Goal: Information Seeking & Learning: Compare options

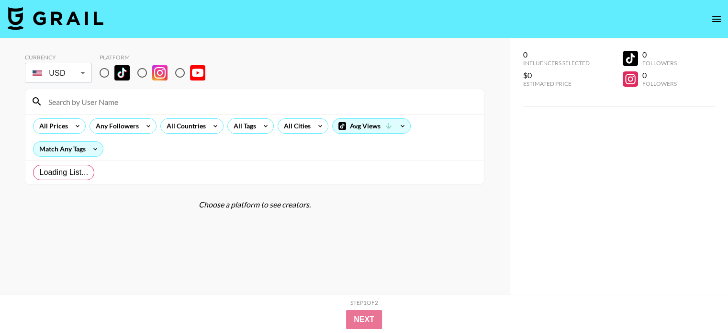
radio input "true"
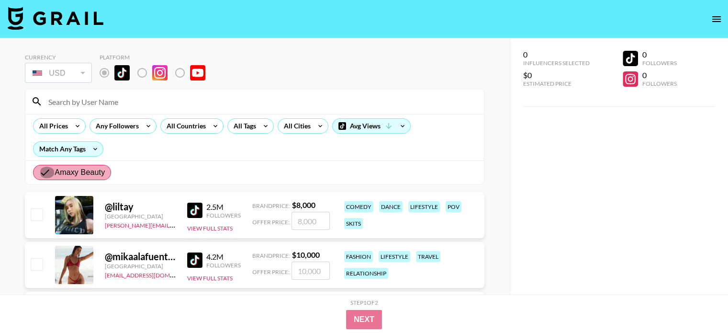
click at [39, 169] on input "Amaxy Beauty" at bounding box center [46, 172] width 15 height 11
click at [135, 153] on div "All Prices Any Followers All Countries All Tags All Cities Avg Views Match Any …" at bounding box center [254, 137] width 459 height 46
click at [142, 169] on div "Amaxy Beauty" at bounding box center [254, 171] width 459 height 23
click at [46, 176] on input "Amaxy Beauty" at bounding box center [46, 172] width 15 height 11
click at [40, 172] on input "Amaxy Beauty" at bounding box center [46, 172] width 15 height 11
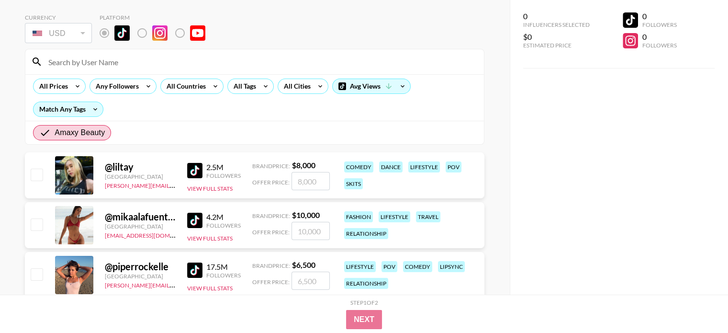
scroll to position [48, 0]
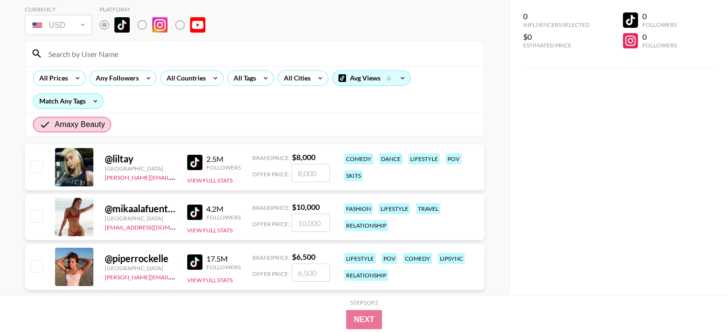
click at [126, 121] on div "Amaxy Beauty" at bounding box center [254, 124] width 459 height 23
click at [62, 127] on span "Amaxy Beauty" at bounding box center [80, 124] width 50 height 11
click at [55, 127] on input "Amaxy Beauty" at bounding box center [46, 124] width 15 height 11
click at [221, 102] on div "All Prices Any Followers All Countries All Tags All Cities Avg Views Match Any …" at bounding box center [254, 89] width 459 height 46
click at [42, 125] on input "Amaxy Beauty" at bounding box center [46, 124] width 15 height 11
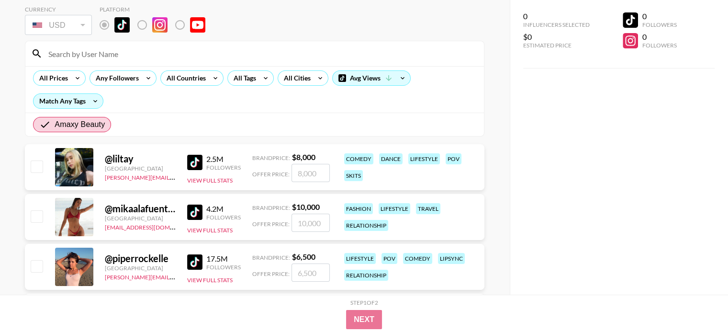
click at [143, 127] on div "Amaxy Beauty" at bounding box center [254, 124] width 459 height 23
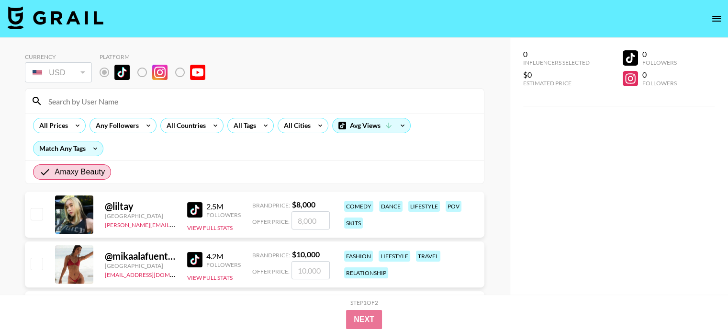
scroll to position [0, 0]
click at [38, 177] on label "Amaxy Beauty" at bounding box center [72, 172] width 78 height 15
click at [39, 177] on input "Amaxy Beauty" at bounding box center [46, 172] width 15 height 11
click at [152, 165] on div "Amaxy Beauty" at bounding box center [254, 171] width 459 height 23
click at [95, 165] on label "Amaxy Beauty" at bounding box center [72, 172] width 78 height 15
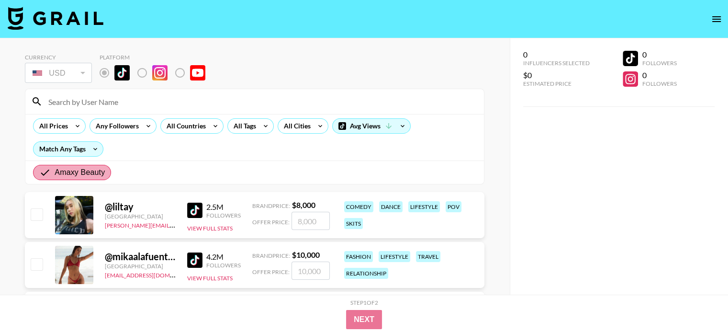
click at [55, 167] on input "Amaxy Beauty" at bounding box center [46, 172] width 15 height 11
click at [45, 172] on input "Amaxy Beauty" at bounding box center [46, 172] width 15 height 11
click at [84, 150] on div "Match Any Tags" at bounding box center [68, 149] width 69 height 14
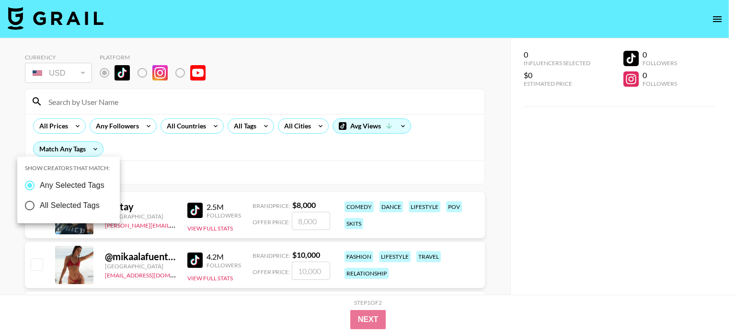
click at [192, 153] on div at bounding box center [368, 166] width 736 height 333
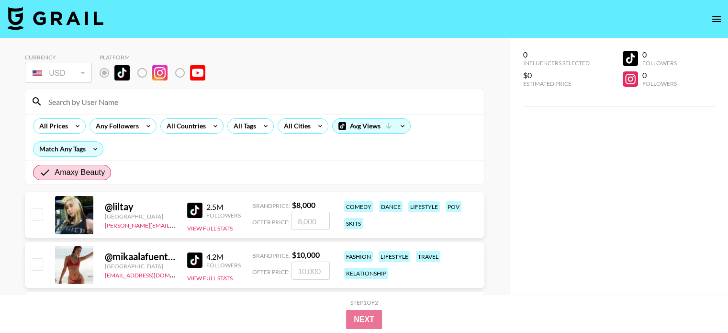
click at [42, 32] on nav at bounding box center [364, 19] width 728 height 38
click at [42, 23] on img at bounding box center [56, 18] width 96 height 23
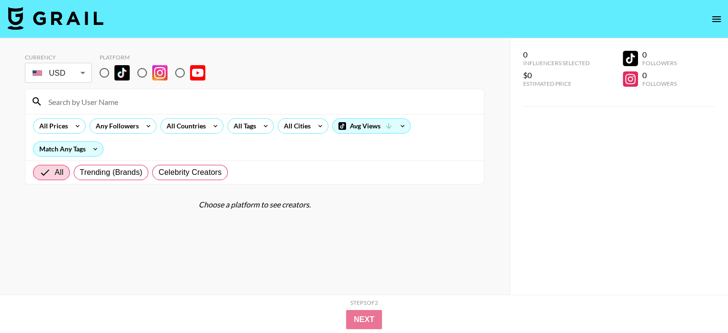
click at [59, 79] on body "Currency USD USD ​ Platform All Prices Any Followers All Countries All Tags All…" at bounding box center [364, 185] width 728 height 371
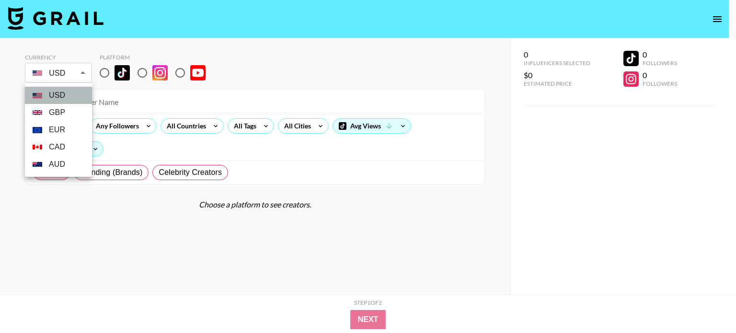
click at [64, 101] on li "USD" at bounding box center [58, 95] width 67 height 17
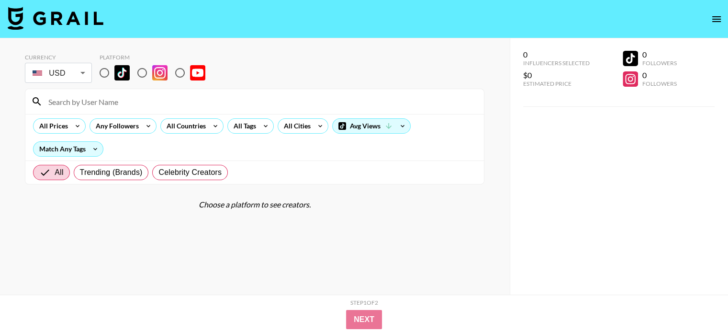
click at [107, 75] on input "radio" at bounding box center [104, 73] width 20 height 20
radio input "true"
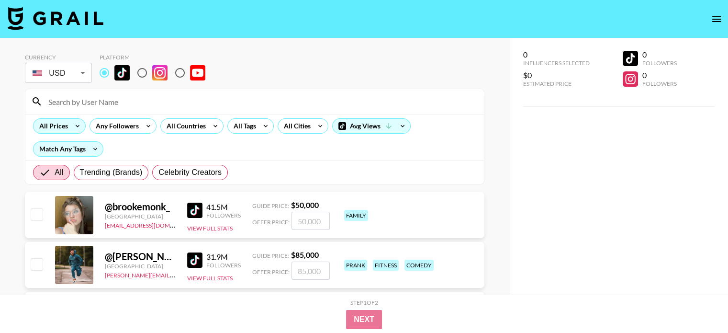
click at [68, 125] on div "All Prices" at bounding box center [52, 126] width 36 height 14
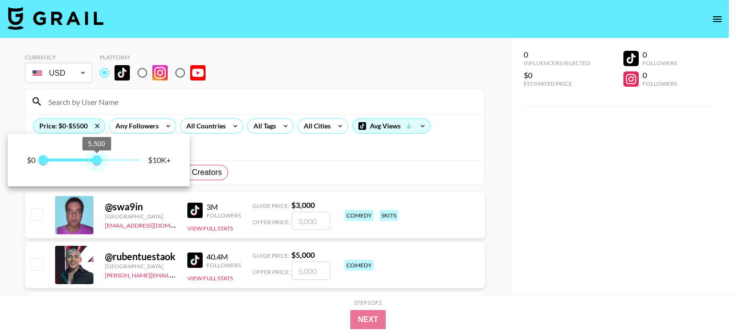
drag, startPoint x: 133, startPoint y: 158, endPoint x: 96, endPoint y: 168, distance: 38.2
click at [96, 165] on span "5,500" at bounding box center [97, 160] width 10 height 10
type input "6000"
drag, startPoint x: 96, startPoint y: 167, endPoint x: 102, endPoint y: 168, distance: 5.8
click at [102, 165] on span "6,000" at bounding box center [102, 160] width 10 height 10
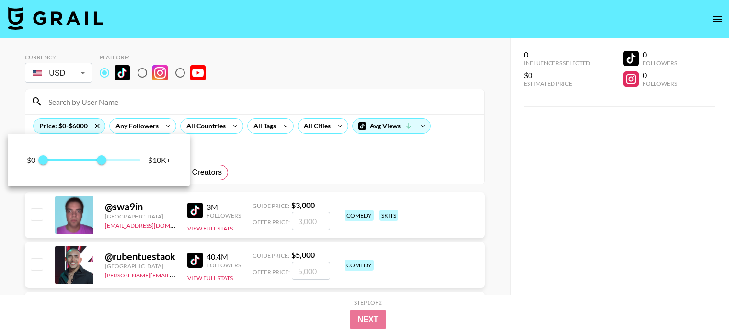
click at [349, 149] on div at bounding box center [368, 166] width 736 height 333
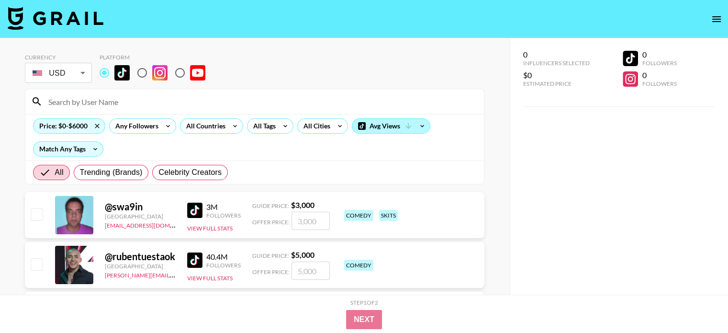
click at [412, 130] on div "Avg Views" at bounding box center [391, 126] width 78 height 14
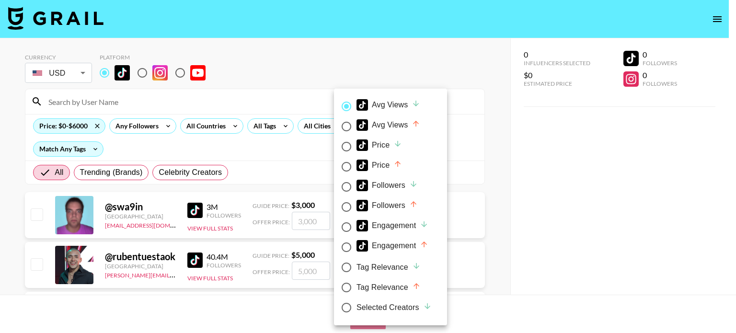
click at [262, 138] on div at bounding box center [368, 166] width 736 height 333
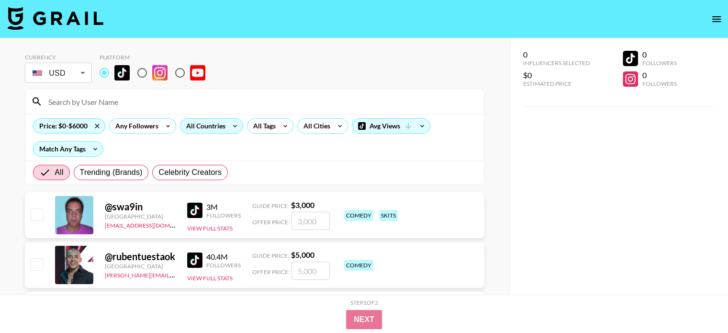
click at [208, 123] on div "All Countries" at bounding box center [204, 126] width 47 height 14
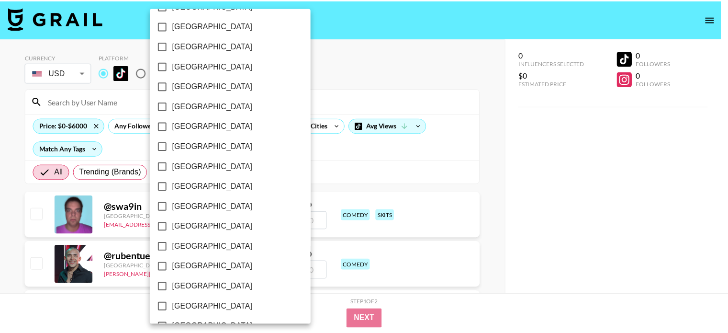
scroll to position [783, 0]
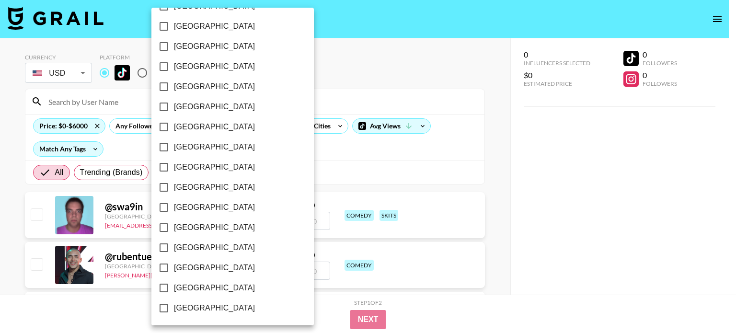
click at [214, 289] on span "[GEOGRAPHIC_DATA]" at bounding box center [214, 287] width 81 height 11
click at [174, 289] on input "[GEOGRAPHIC_DATA]" at bounding box center [164, 288] width 20 height 20
checkbox input "true"
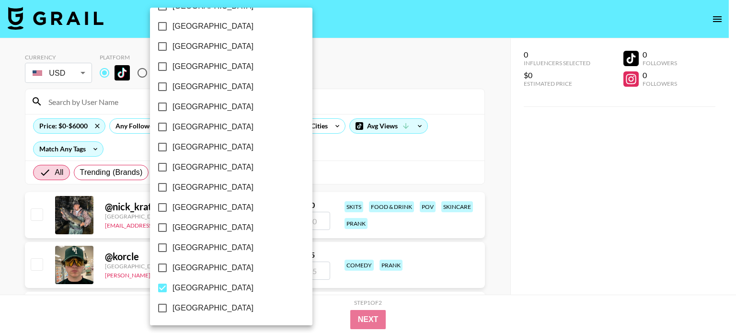
click at [315, 167] on div at bounding box center [368, 166] width 736 height 333
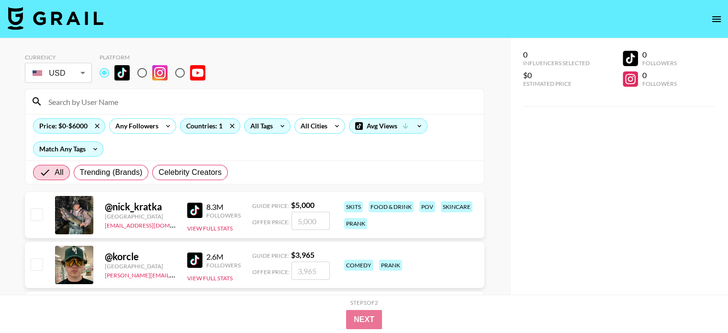
click at [273, 126] on div "All Tags" at bounding box center [260, 126] width 30 height 14
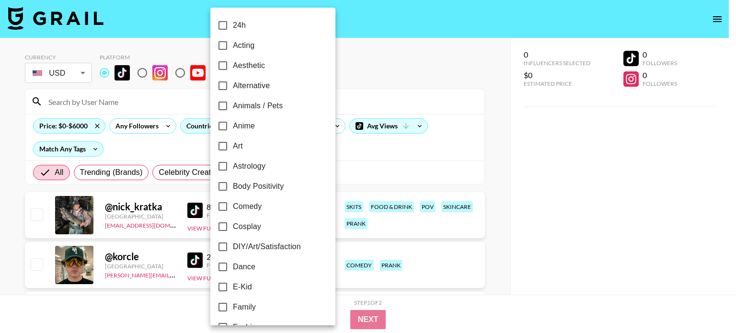
click at [378, 173] on div at bounding box center [368, 166] width 736 height 333
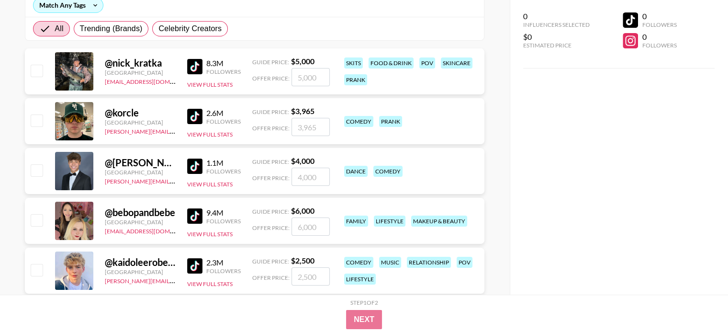
scroll to position [239, 0]
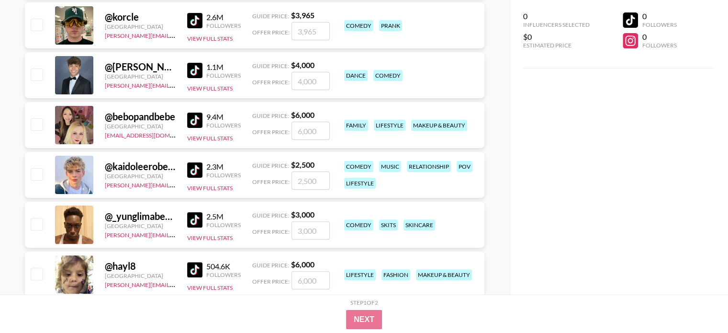
click at [187, 123] on img at bounding box center [194, 120] width 15 height 15
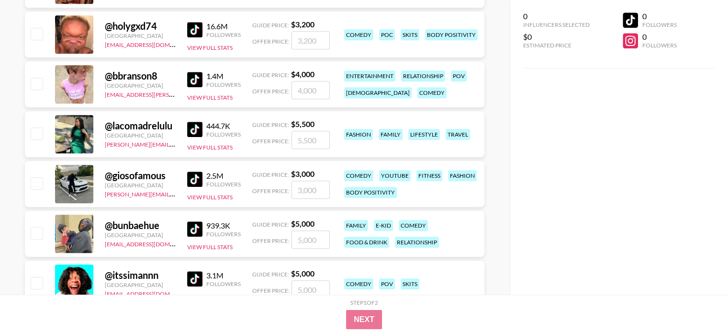
scroll to position [1006, 0]
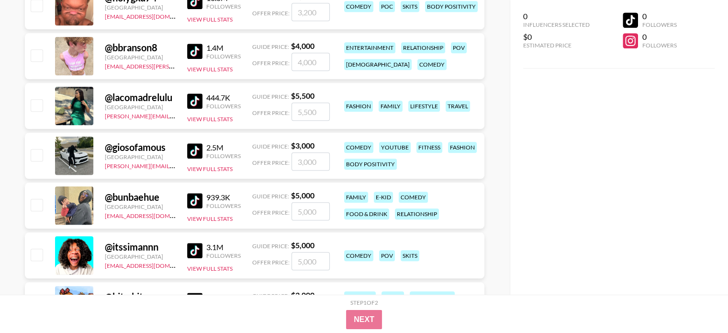
click at [190, 103] on img at bounding box center [194, 100] width 15 height 15
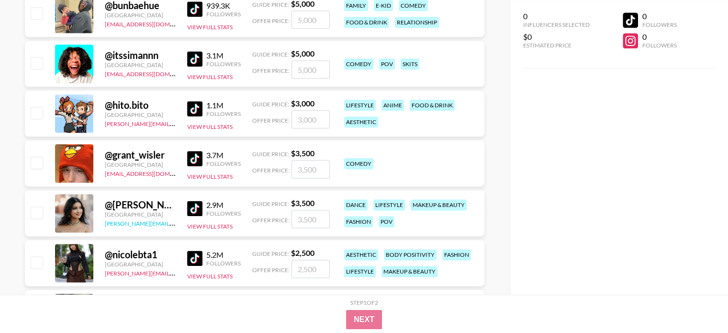
scroll to position [1293, 0]
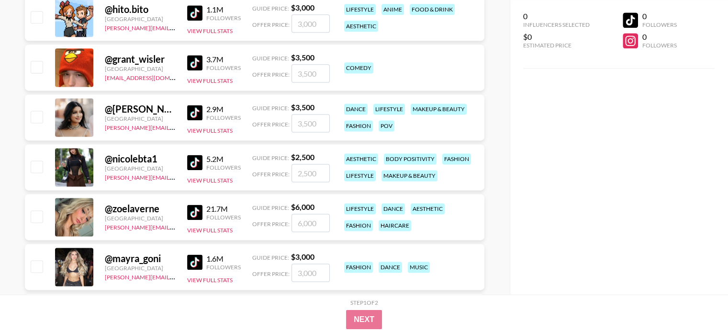
click at [194, 211] on img at bounding box center [194, 211] width 15 height 15
click at [78, 116] on div at bounding box center [74, 117] width 38 height 38
click at [193, 113] on img at bounding box center [194, 112] width 15 height 15
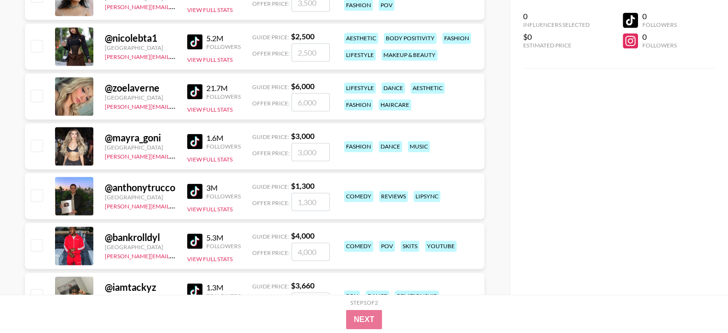
scroll to position [1437, 0]
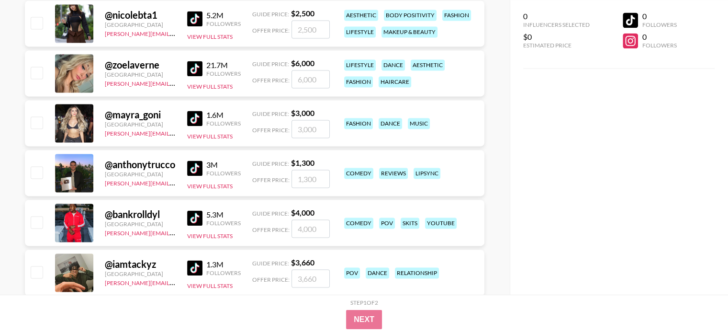
click at [193, 116] on img at bounding box center [194, 118] width 15 height 15
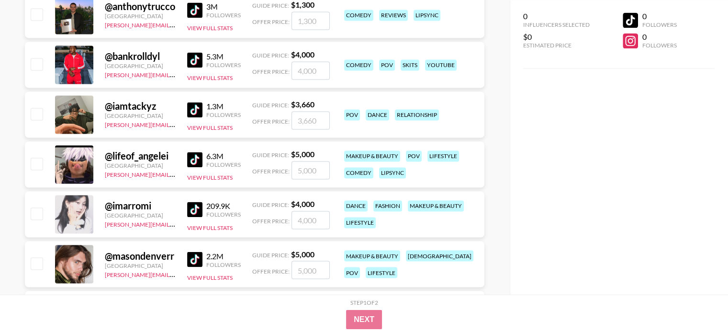
scroll to position [1628, 0]
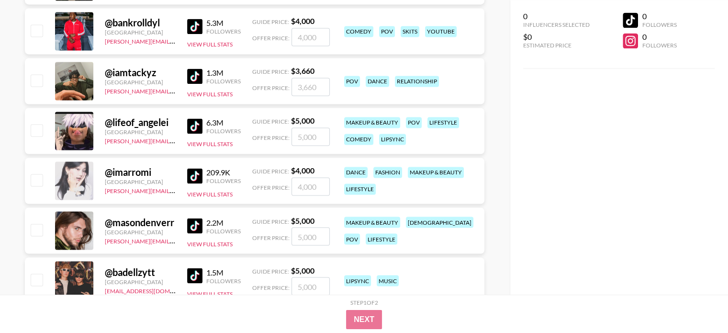
click at [195, 173] on img at bounding box center [194, 175] width 15 height 15
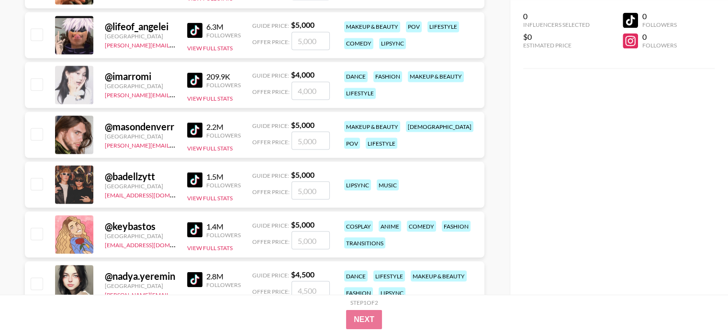
click at [198, 131] on img at bounding box center [194, 129] width 15 height 15
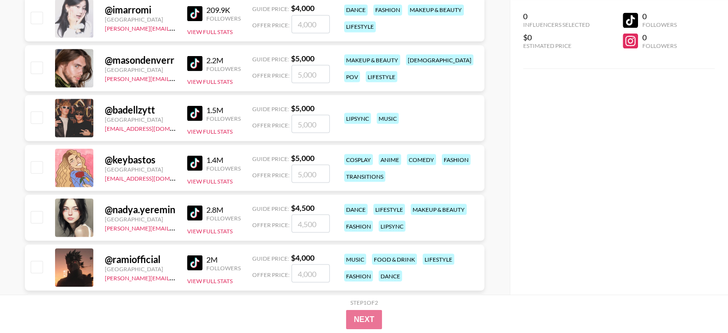
scroll to position [1868, 0]
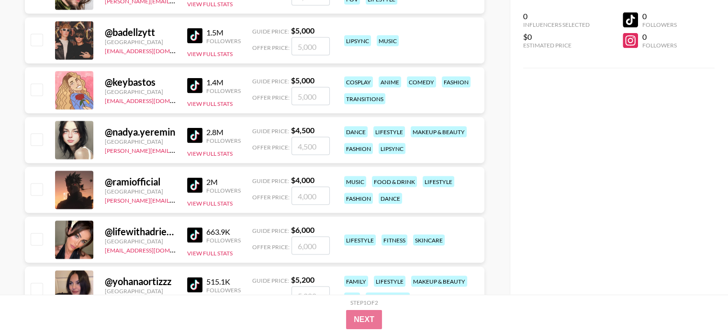
click at [193, 139] on img at bounding box center [194, 135] width 15 height 15
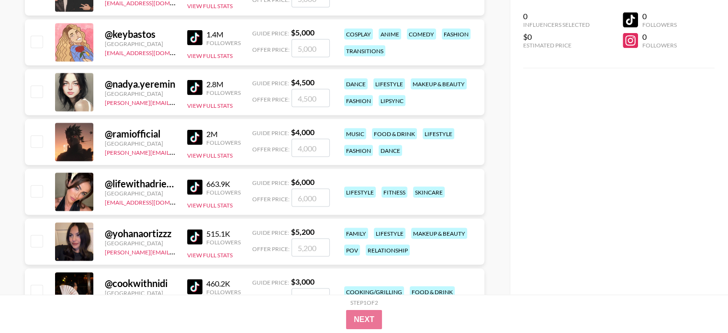
click at [194, 185] on img at bounding box center [194, 187] width 15 height 15
click at [195, 238] on img at bounding box center [194, 236] width 15 height 15
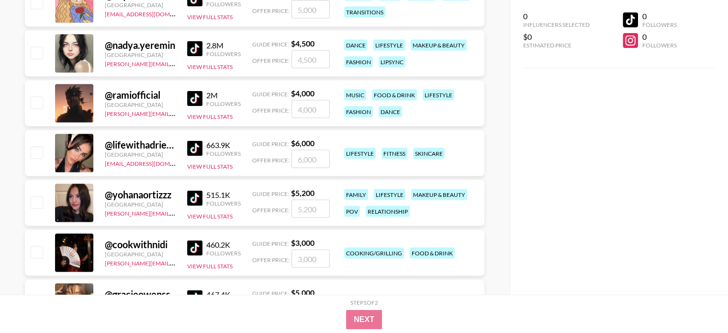
scroll to position [2011, 0]
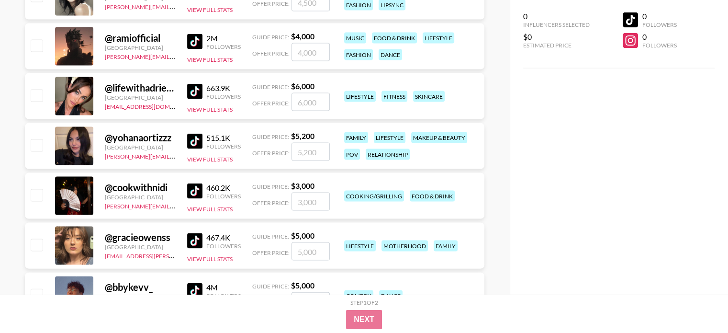
click at [191, 139] on img at bounding box center [194, 141] width 15 height 15
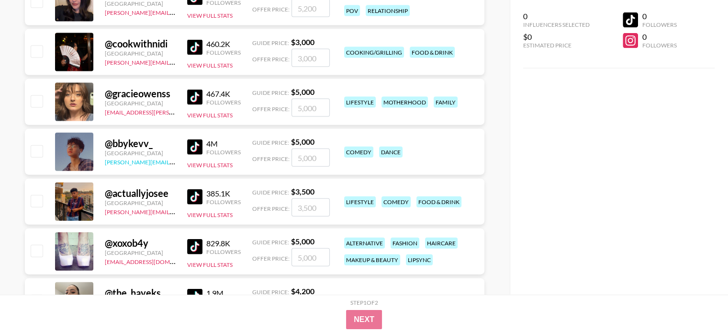
scroll to position [2107, 0]
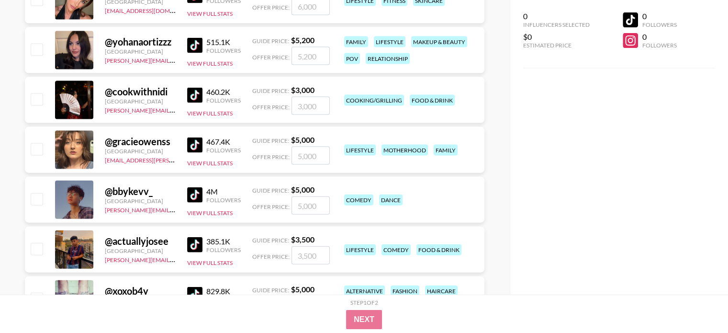
click at [197, 90] on img at bounding box center [194, 95] width 15 height 15
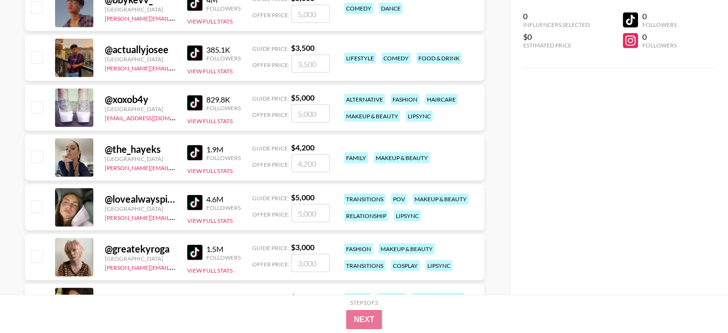
scroll to position [2346, 0]
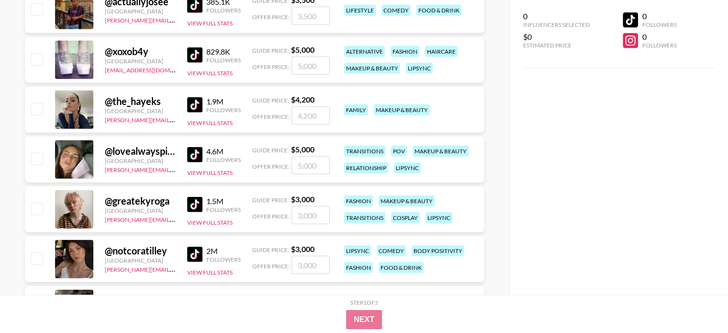
click at [190, 105] on img at bounding box center [194, 104] width 15 height 15
click at [193, 152] on img at bounding box center [194, 154] width 15 height 15
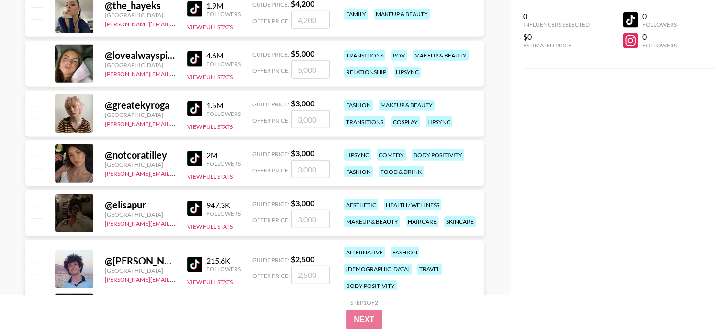
click at [195, 157] on img at bounding box center [194, 158] width 15 height 15
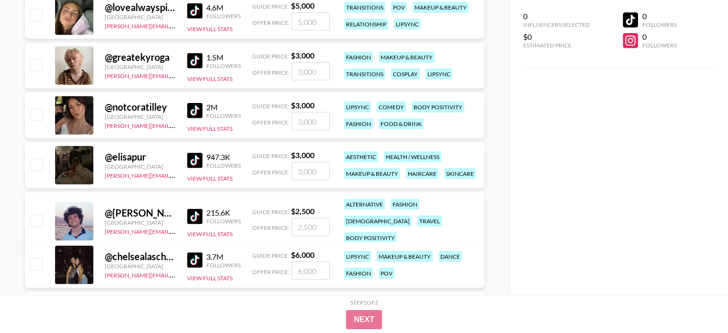
click at [197, 157] on img at bounding box center [194, 160] width 15 height 15
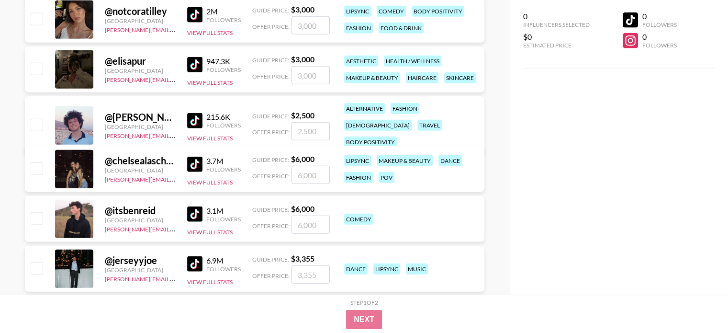
click at [192, 162] on img at bounding box center [194, 164] width 15 height 15
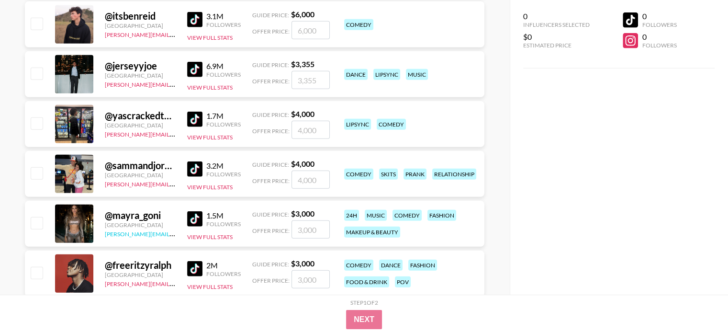
scroll to position [2825, 0]
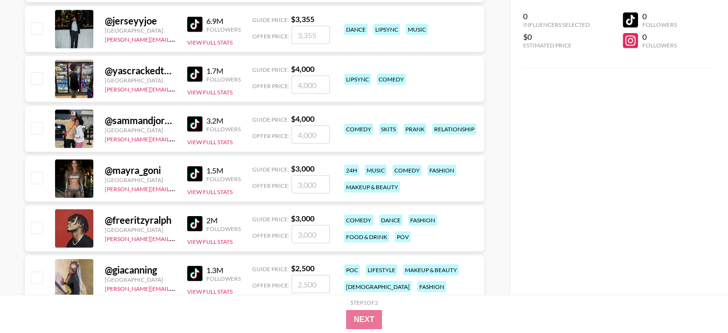
click at [191, 178] on img at bounding box center [194, 173] width 15 height 15
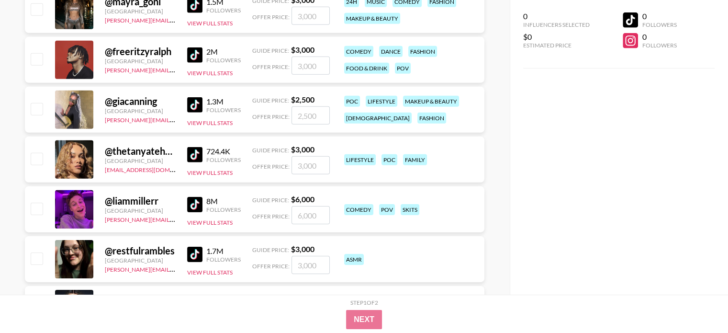
scroll to position [3017, 0]
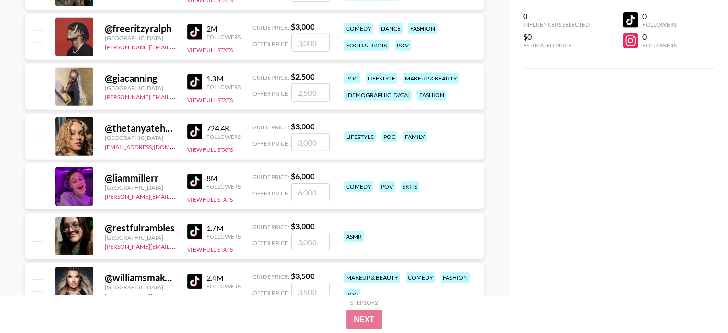
click at [194, 229] on img at bounding box center [194, 231] width 15 height 15
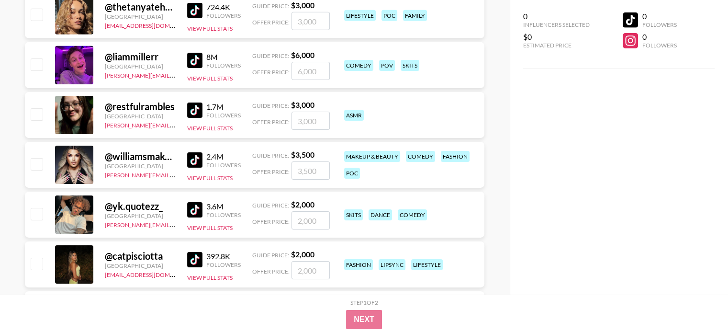
scroll to position [3160, 0]
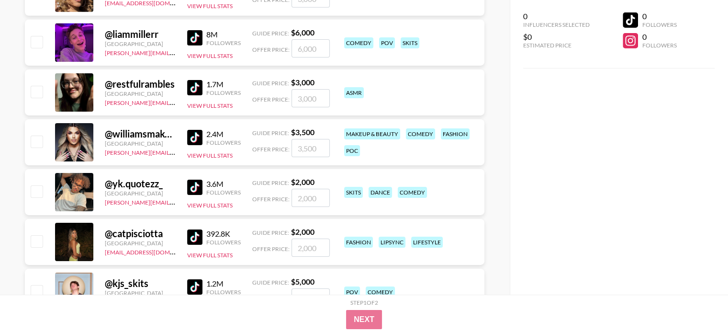
click at [194, 138] on img at bounding box center [194, 137] width 15 height 15
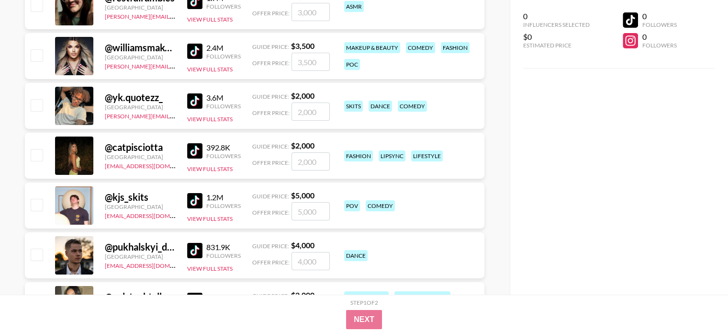
scroll to position [3256, 0]
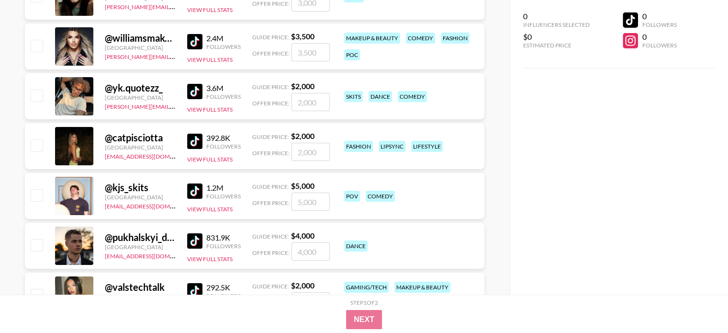
click at [195, 139] on img at bounding box center [194, 141] width 15 height 15
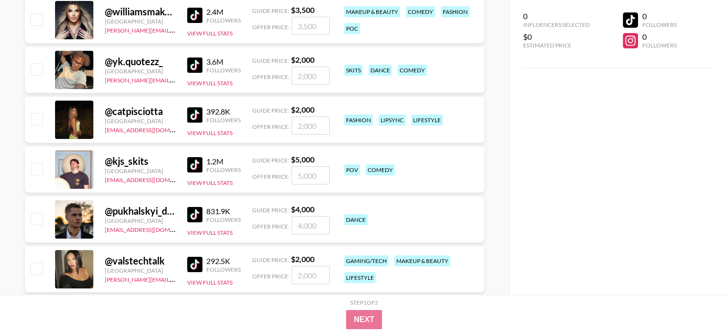
scroll to position [3304, 0]
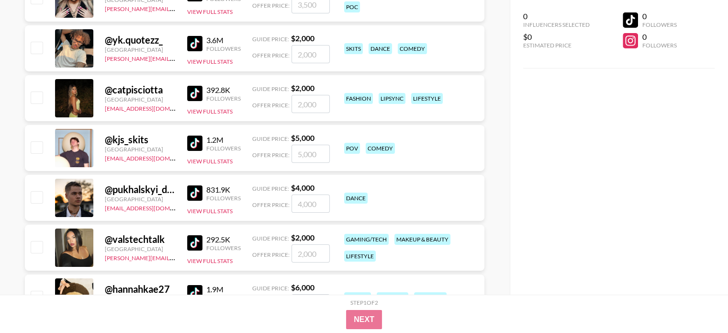
click at [193, 243] on img at bounding box center [194, 242] width 15 height 15
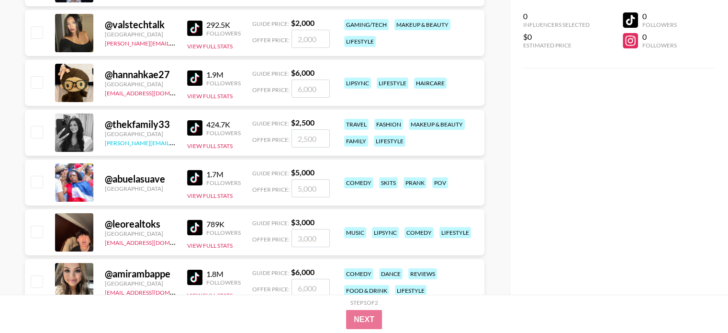
scroll to position [3496, 0]
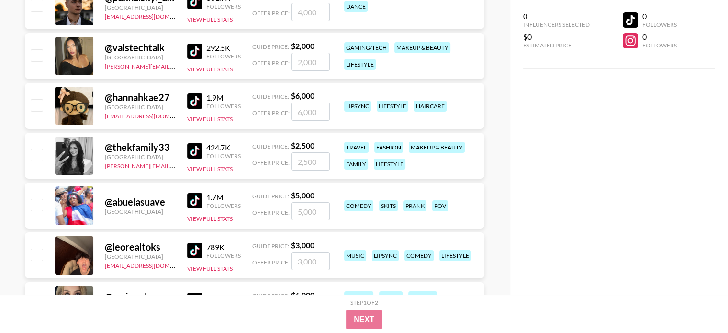
click at [193, 150] on img at bounding box center [194, 150] width 15 height 15
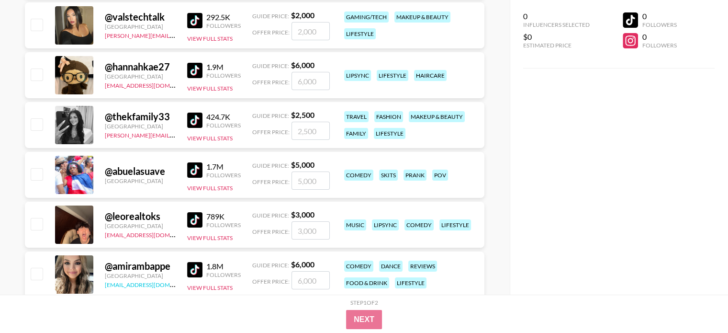
scroll to position [3591, 0]
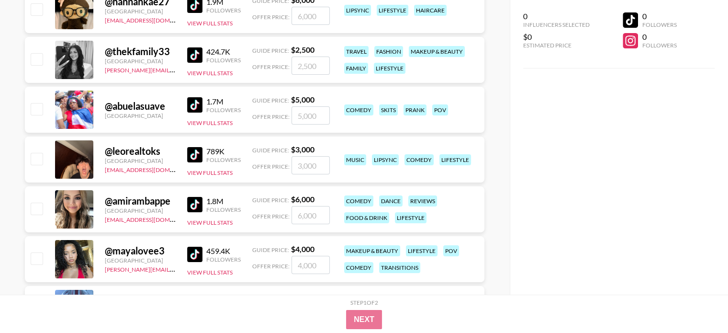
click at [194, 203] on img at bounding box center [194, 204] width 15 height 15
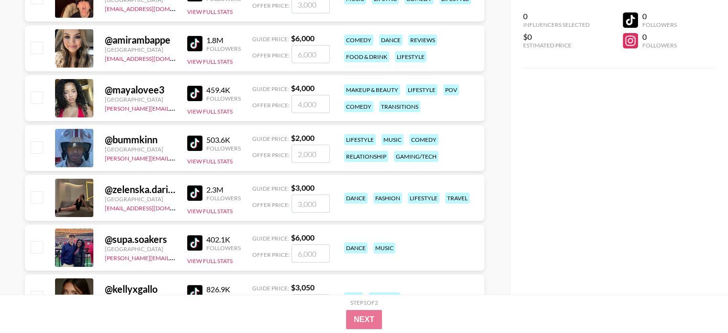
scroll to position [3783, 0]
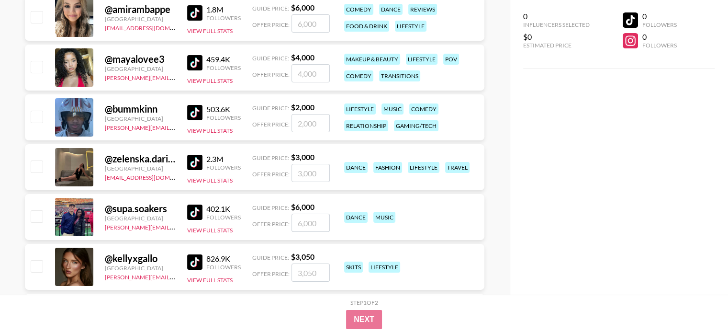
click at [195, 162] on img at bounding box center [194, 162] width 15 height 15
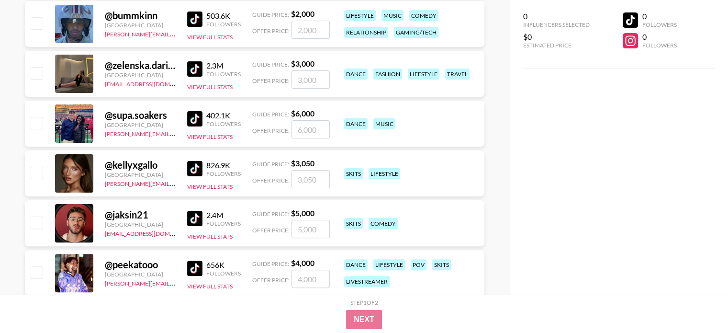
scroll to position [3879, 0]
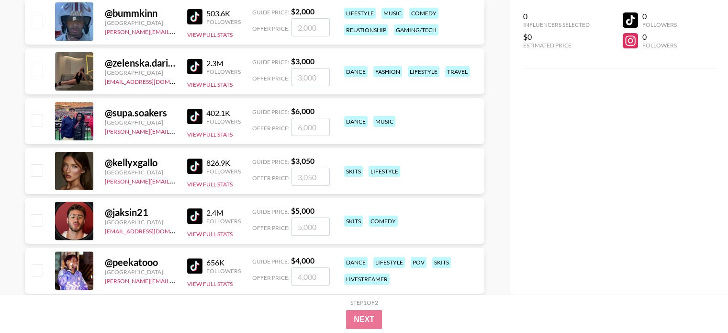
click at [196, 162] on img at bounding box center [194, 166] width 15 height 15
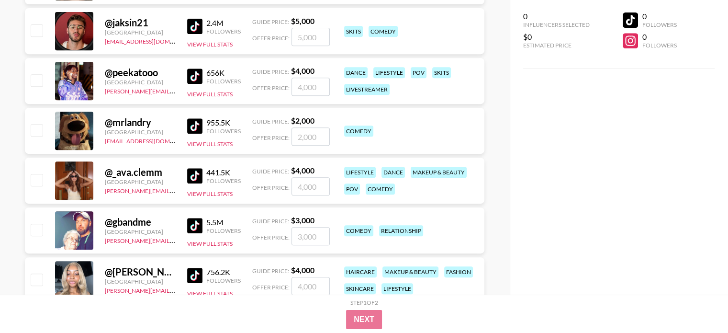
scroll to position [4070, 0]
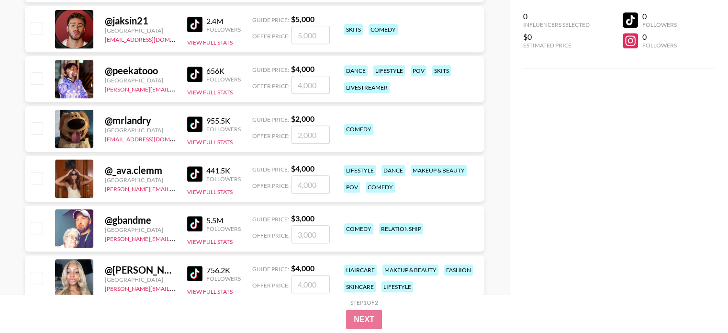
click at [195, 169] on img at bounding box center [194, 173] width 15 height 15
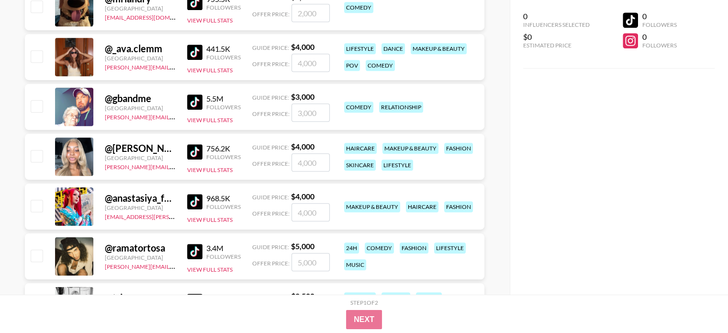
scroll to position [4214, 0]
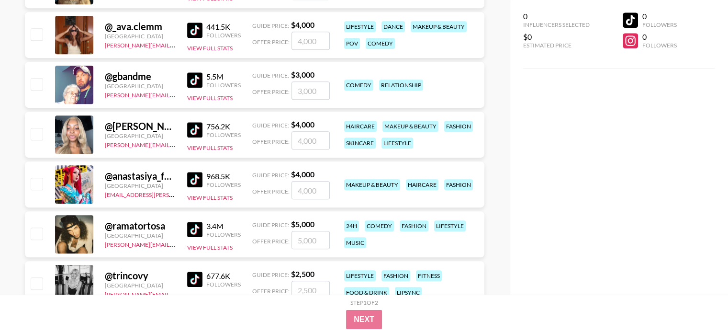
click at [197, 180] on img at bounding box center [194, 179] width 15 height 15
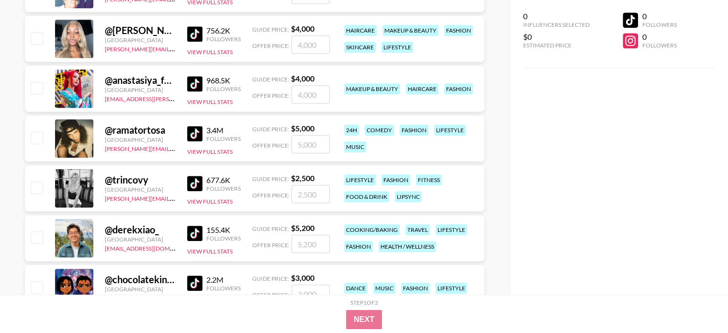
scroll to position [4358, 0]
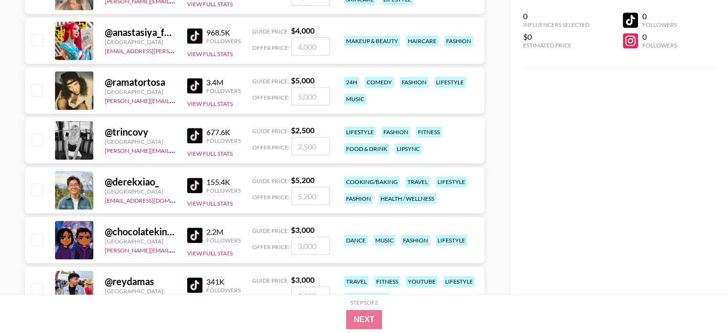
click at [190, 134] on img at bounding box center [194, 135] width 15 height 15
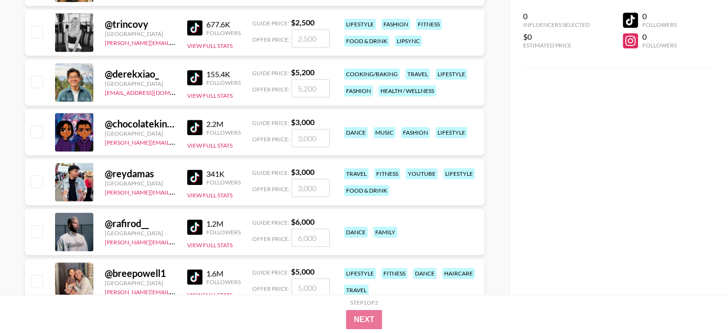
scroll to position [4597, 0]
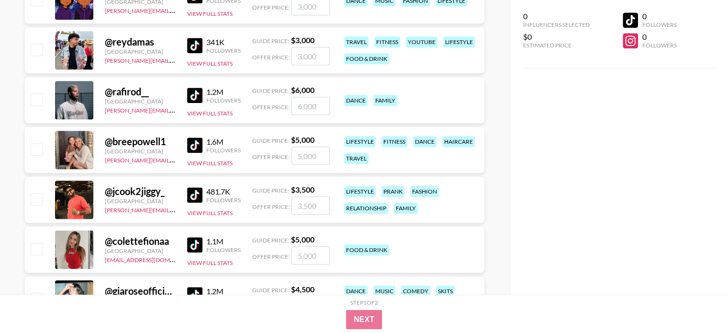
click at [195, 147] on img at bounding box center [194, 144] width 15 height 15
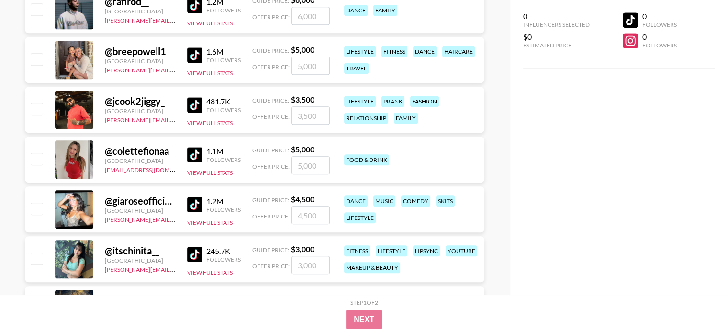
scroll to position [4693, 0]
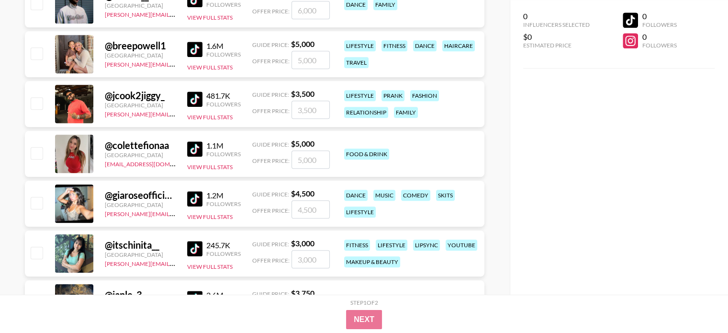
click at [201, 147] on img at bounding box center [194, 148] width 15 height 15
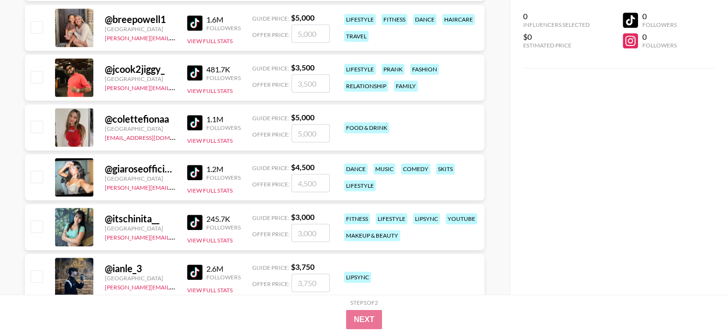
scroll to position [4741, 0]
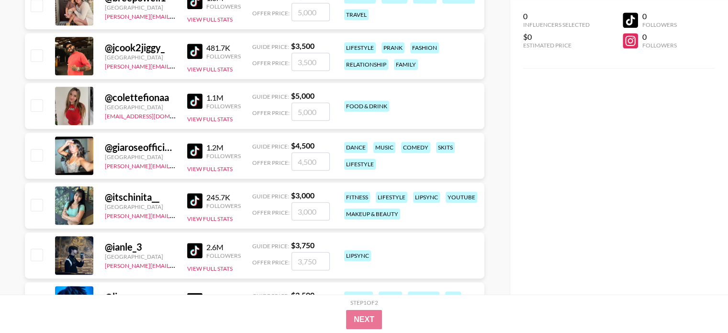
click at [190, 154] on img at bounding box center [194, 150] width 15 height 15
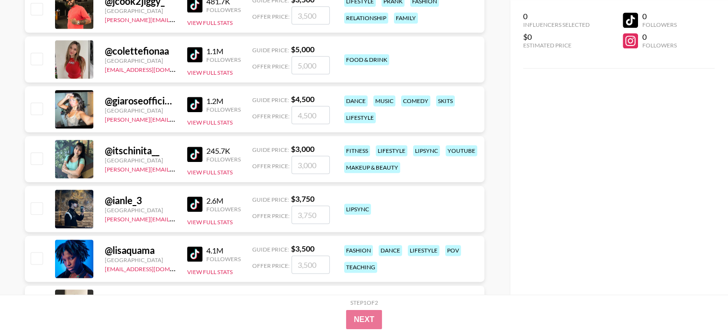
scroll to position [4789, 0]
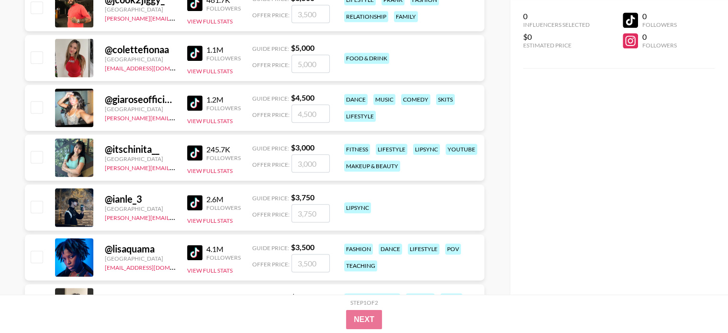
click at [193, 150] on img at bounding box center [194, 152] width 15 height 15
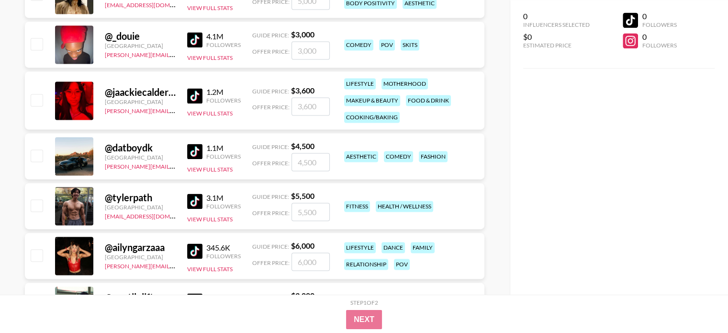
scroll to position [5124, 0]
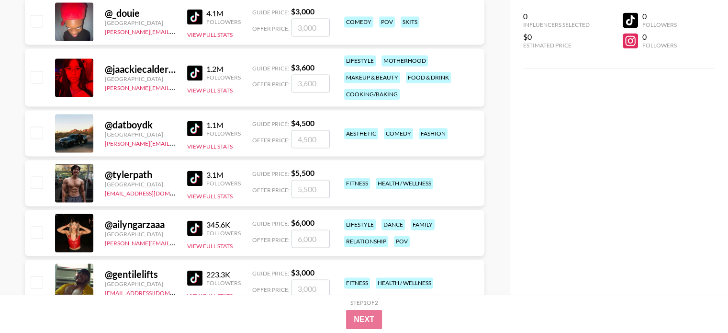
click at [194, 224] on img at bounding box center [194, 227] width 15 height 15
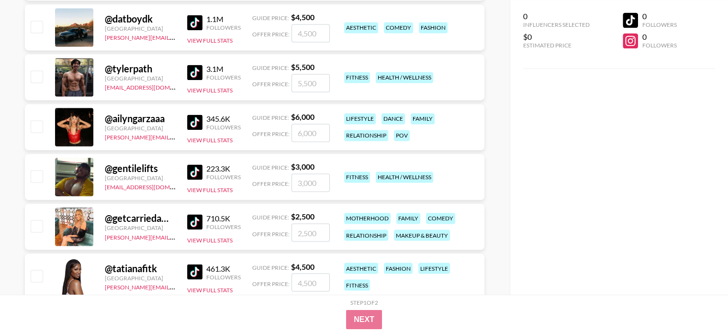
scroll to position [5267, 0]
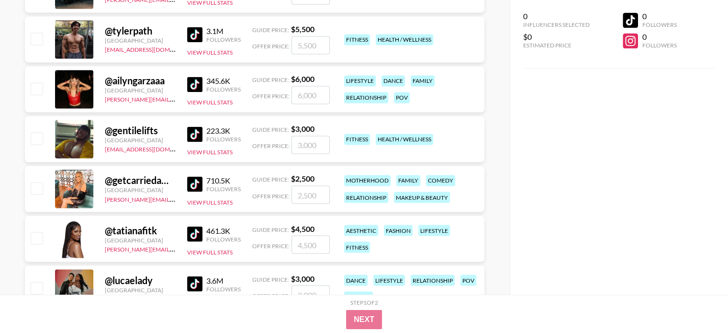
click at [192, 185] on img at bounding box center [194, 183] width 15 height 15
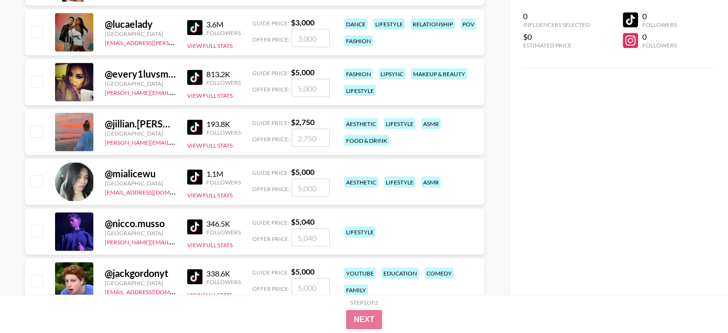
scroll to position [5507, 0]
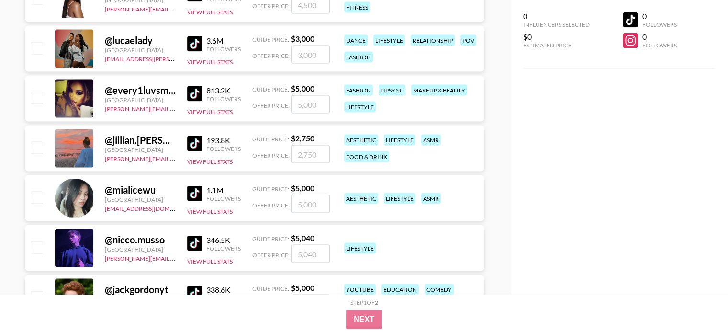
click at [193, 144] on img at bounding box center [194, 143] width 15 height 15
click at [190, 190] on img at bounding box center [194, 193] width 15 height 15
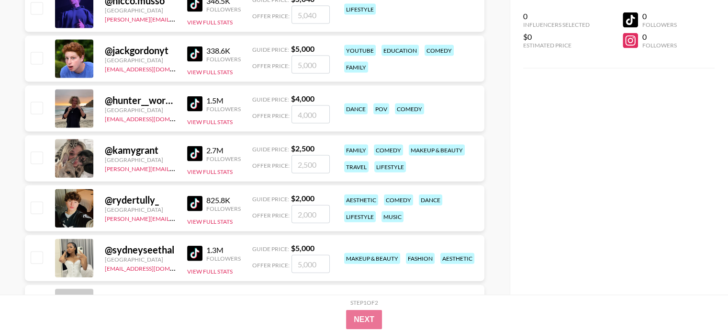
scroll to position [5746, 0]
click at [191, 153] on img at bounding box center [194, 153] width 15 height 15
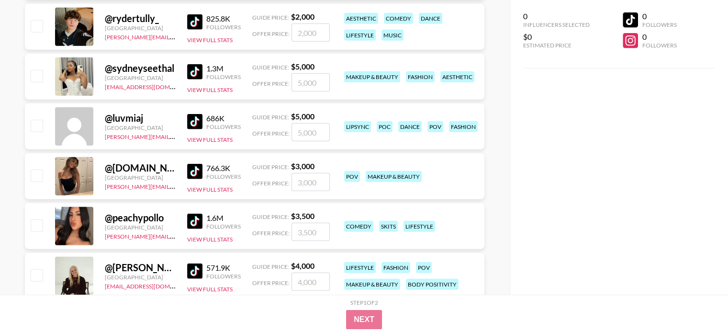
scroll to position [5938, 0]
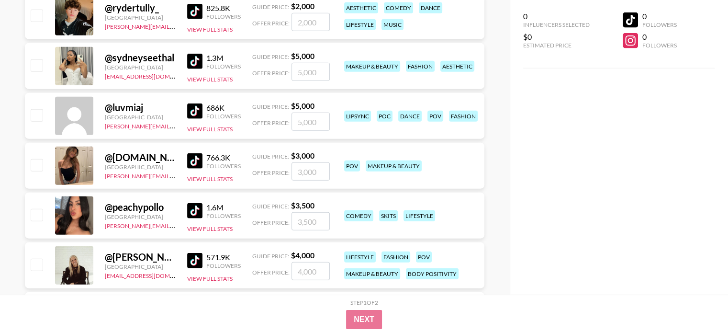
click at [193, 157] on img at bounding box center [194, 160] width 15 height 15
click at [195, 204] on img at bounding box center [194, 210] width 15 height 15
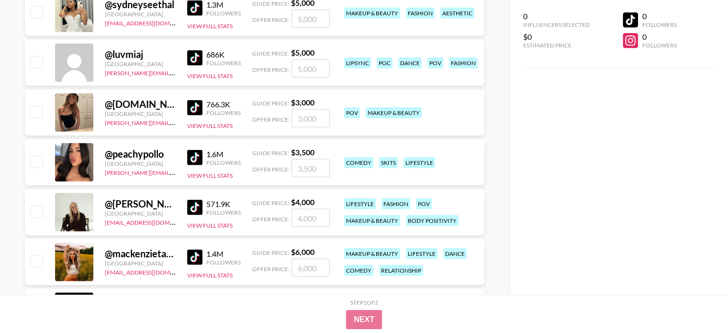
scroll to position [6034, 0]
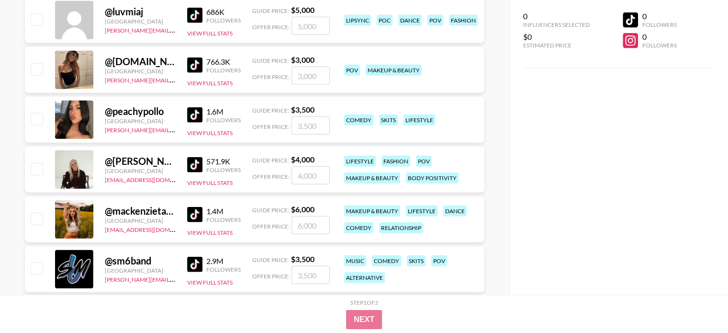
click at [197, 162] on img at bounding box center [194, 164] width 15 height 15
click at [197, 212] on img at bounding box center [194, 214] width 15 height 15
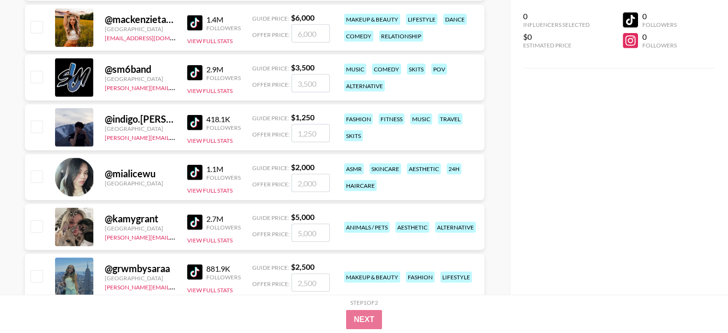
scroll to position [6273, 0]
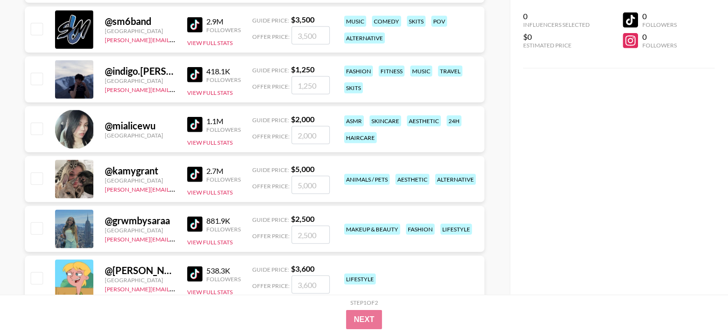
click at [196, 126] on img at bounding box center [194, 124] width 15 height 15
click at [190, 170] on img at bounding box center [194, 174] width 15 height 15
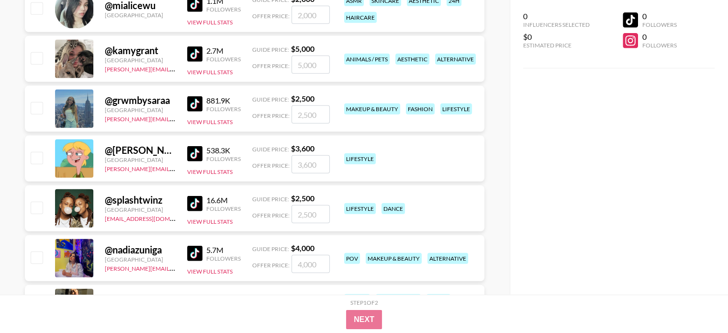
scroll to position [6417, 0]
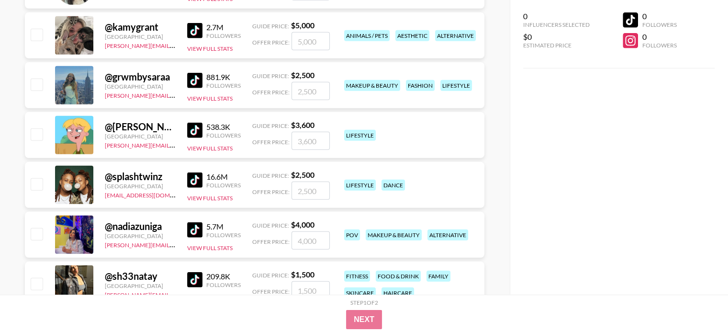
click at [188, 78] on img at bounding box center [194, 80] width 15 height 15
click at [186, 80] on div "@ grwmbysaraa [GEOGRAPHIC_DATA] [PERSON_NAME][EMAIL_ADDRESS][DOMAIN_NAME] 881.9…" at bounding box center [255, 85] width 460 height 46
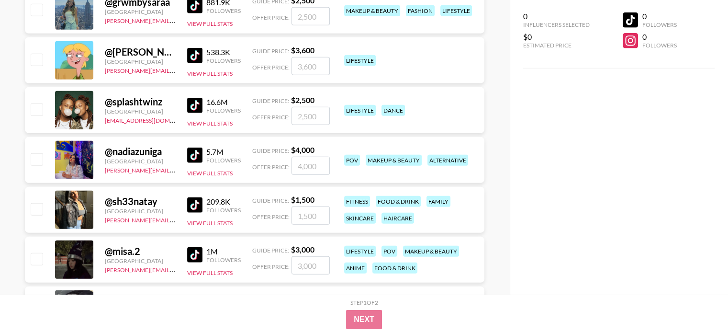
scroll to position [6513, 0]
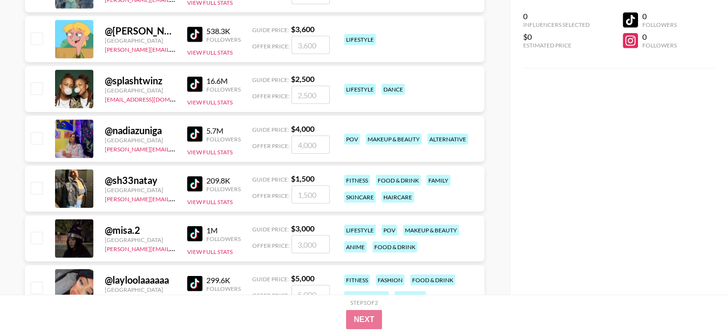
click at [192, 133] on img at bounding box center [194, 133] width 15 height 15
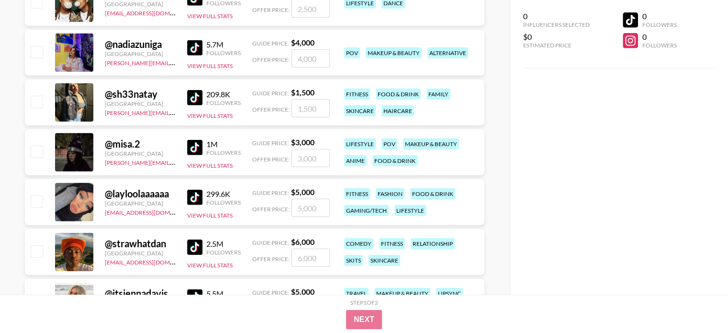
scroll to position [6608, 0]
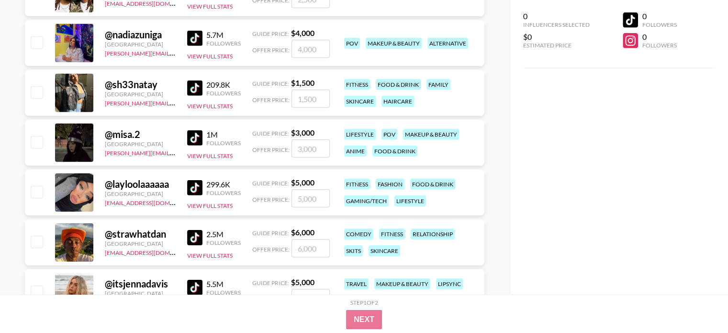
click at [193, 87] on img at bounding box center [194, 87] width 15 height 15
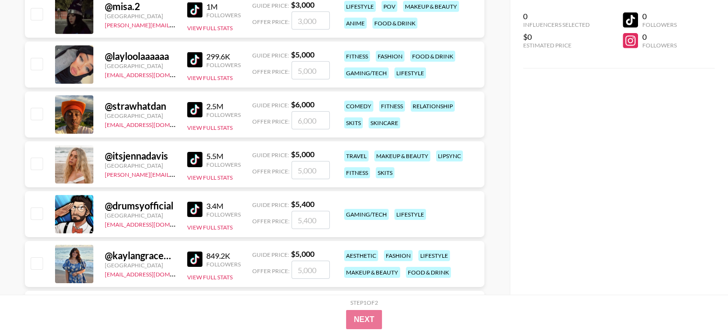
scroll to position [6752, 0]
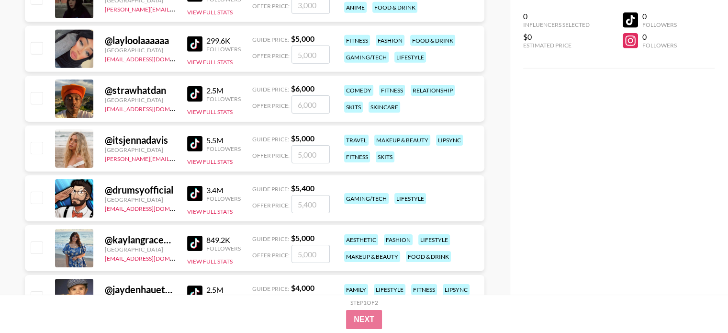
click at [193, 141] on img at bounding box center [194, 143] width 15 height 15
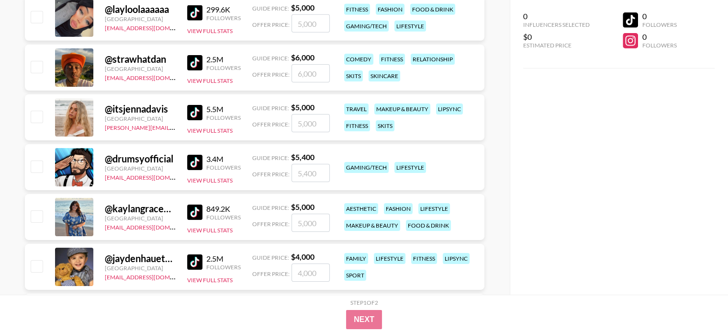
scroll to position [6800, 0]
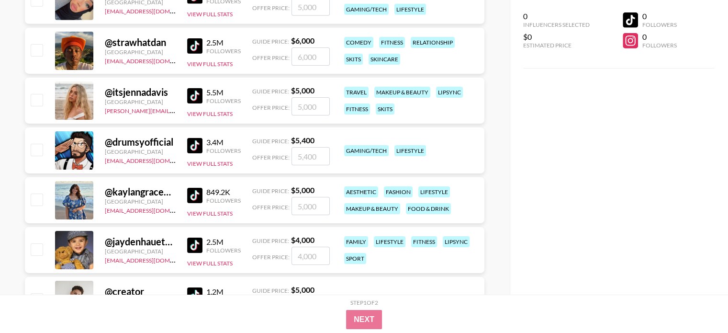
click at [192, 192] on img at bounding box center [194, 195] width 15 height 15
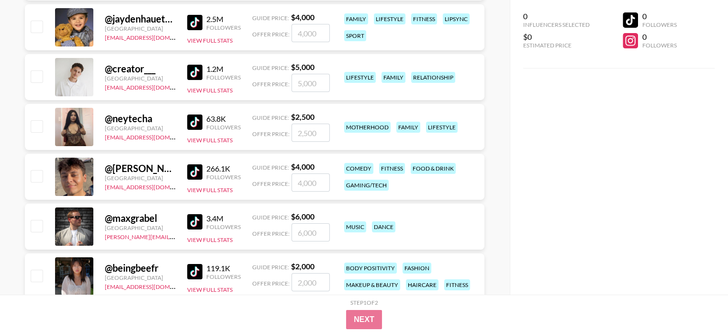
scroll to position [7039, 0]
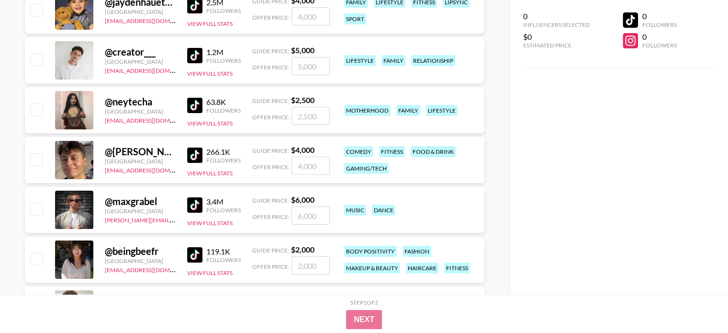
click at [197, 107] on img at bounding box center [194, 105] width 15 height 15
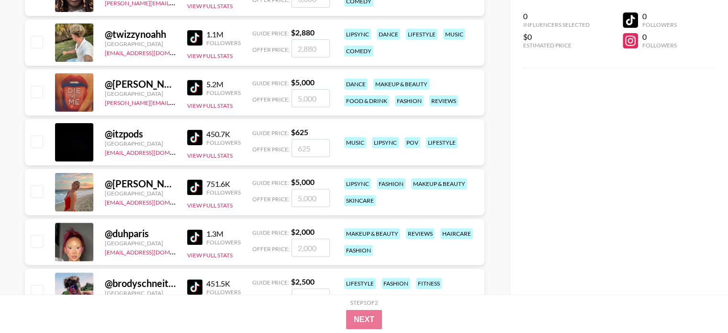
scroll to position [7566, 0]
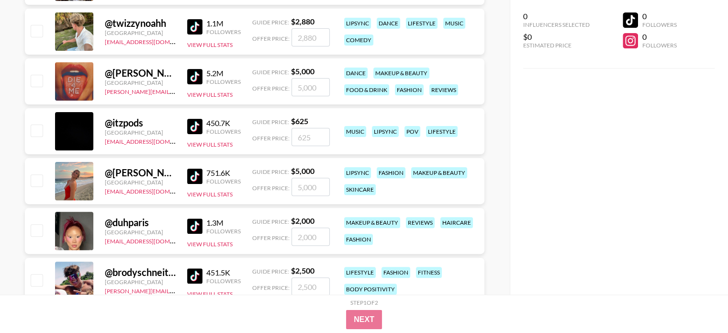
click at [188, 178] on img at bounding box center [194, 176] width 15 height 15
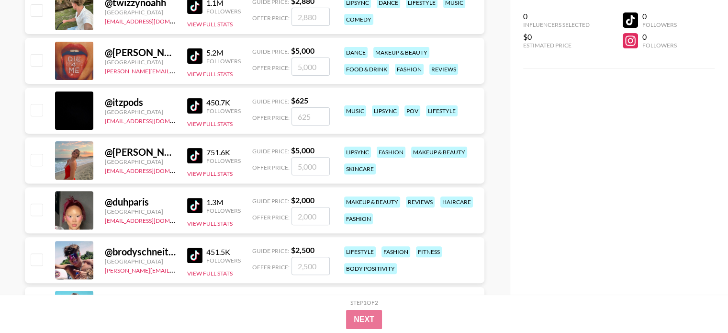
scroll to position [7710, 0]
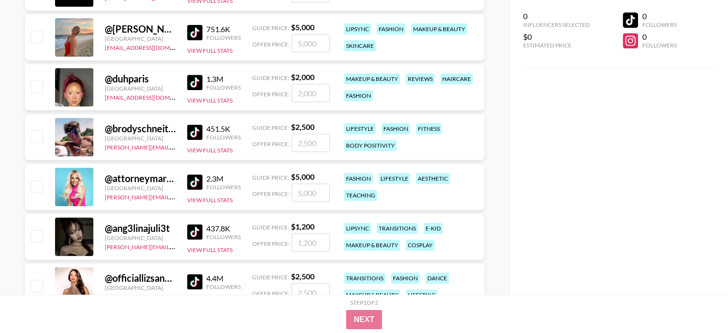
click at [201, 80] on img at bounding box center [194, 82] width 15 height 15
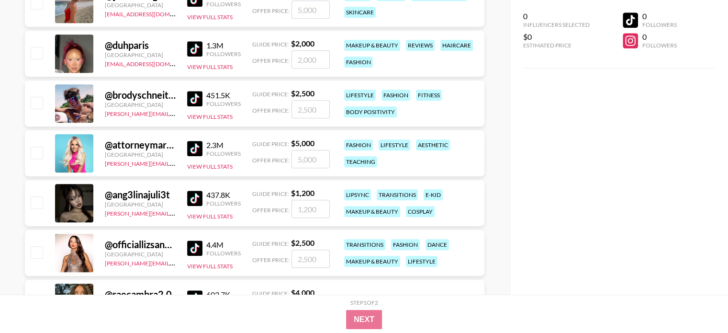
scroll to position [7758, 0]
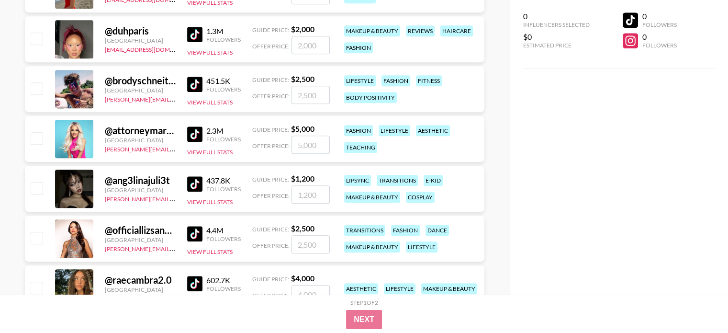
click at [196, 138] on img at bounding box center [194, 133] width 15 height 15
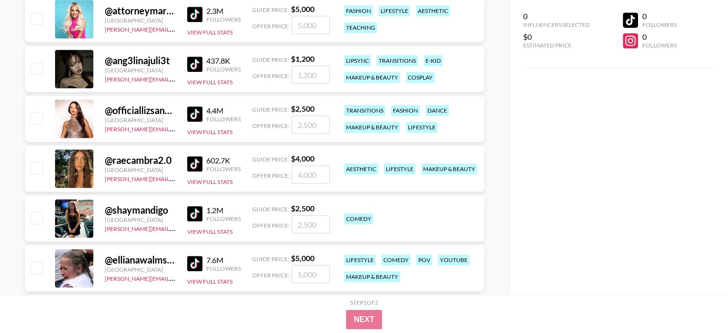
scroll to position [7901, 0]
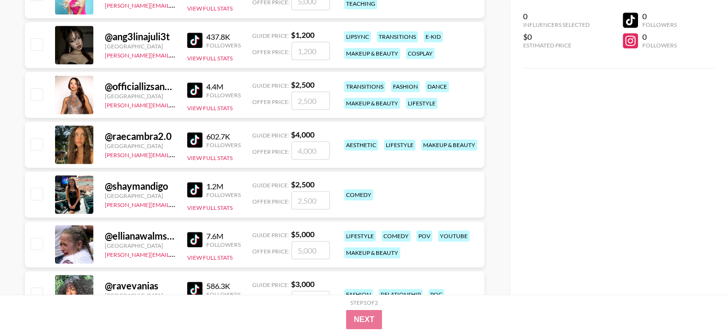
click at [194, 141] on img at bounding box center [194, 139] width 15 height 15
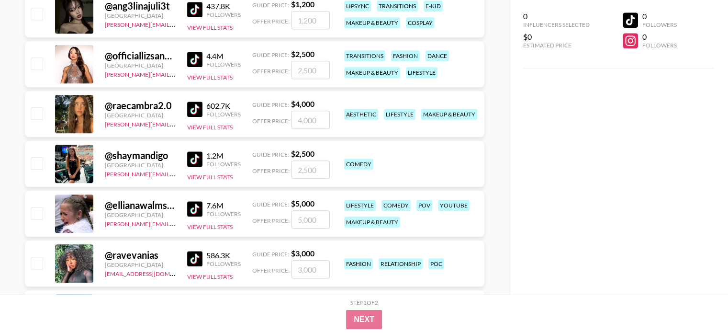
scroll to position [7949, 0]
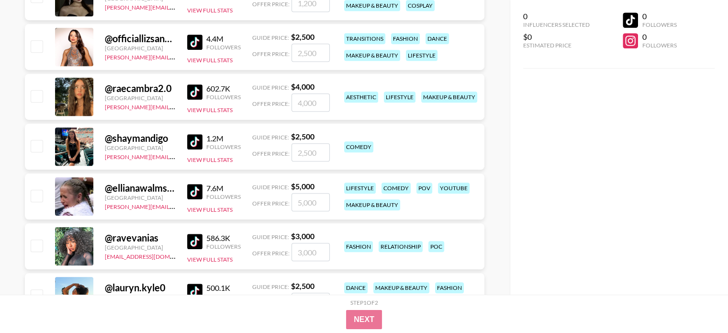
click at [193, 139] on img at bounding box center [194, 141] width 15 height 15
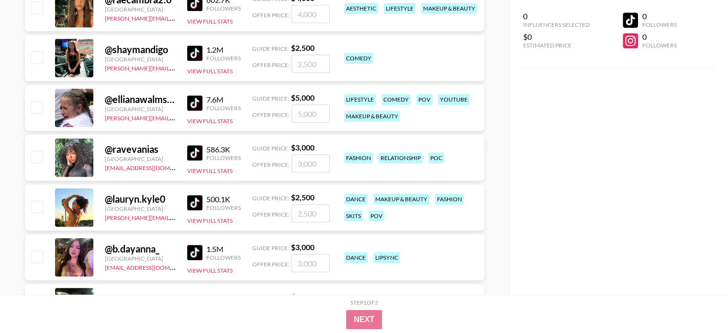
scroll to position [8093, 0]
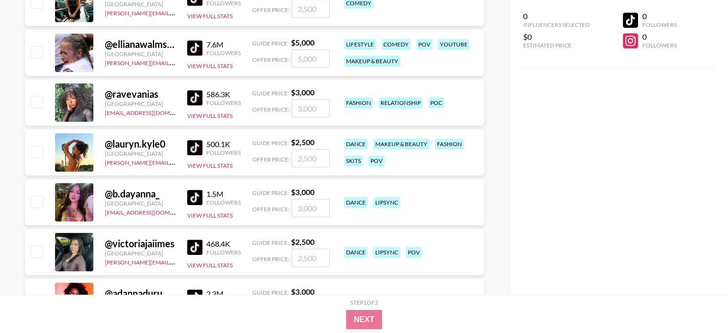
click at [188, 149] on img at bounding box center [194, 147] width 15 height 15
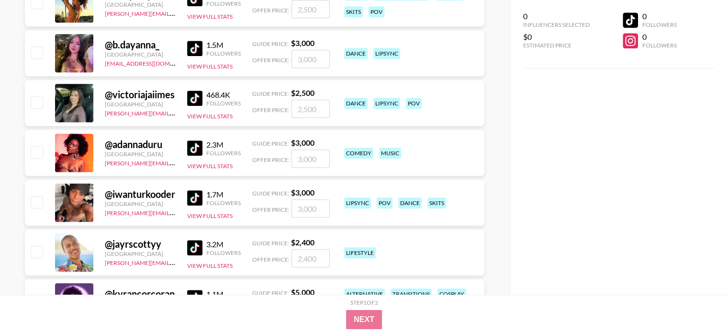
scroll to position [8236, 0]
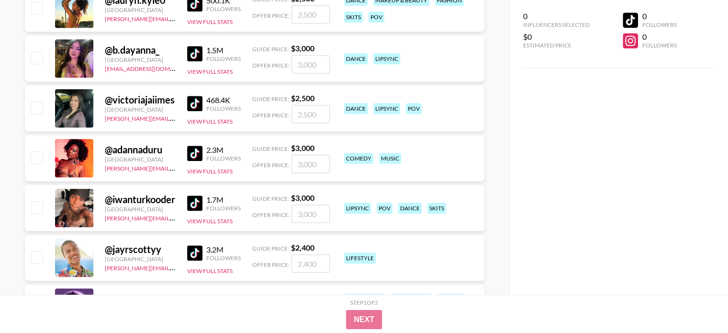
click at [197, 102] on img at bounding box center [194, 103] width 15 height 15
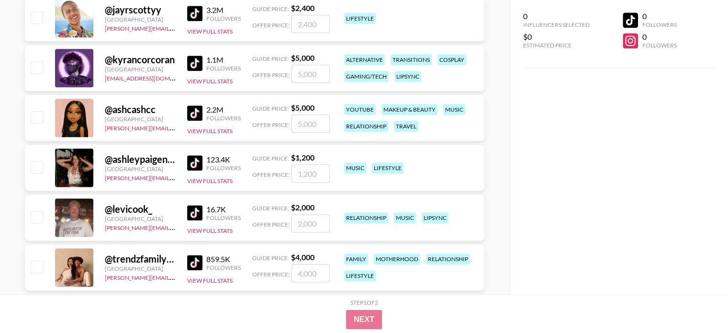
scroll to position [8524, 0]
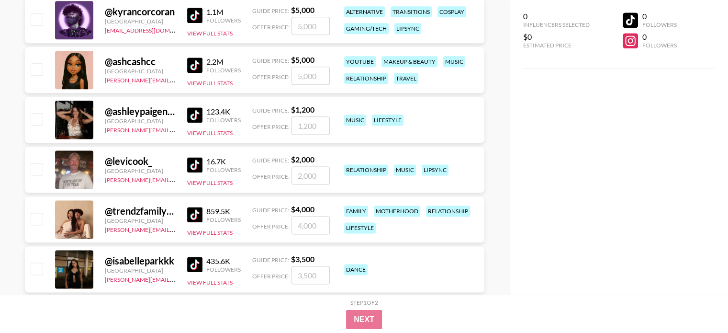
click at [189, 115] on img at bounding box center [194, 114] width 15 height 15
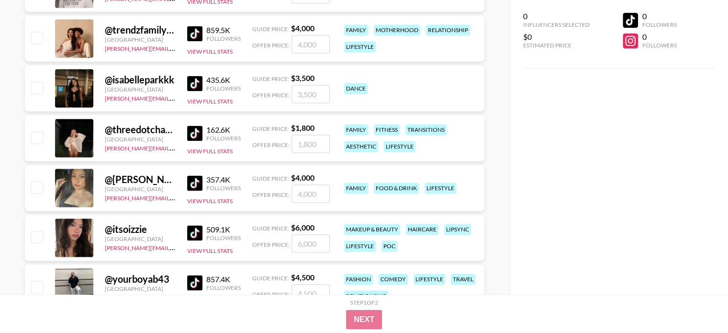
scroll to position [8715, 0]
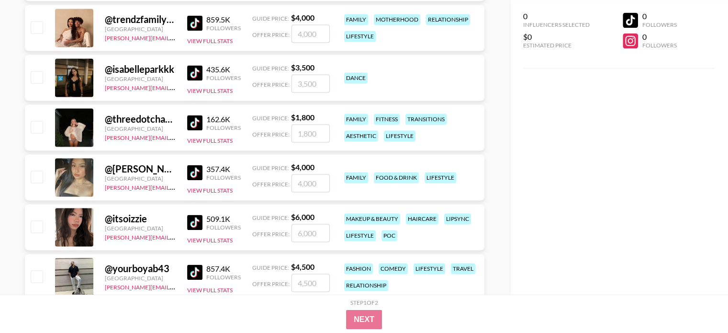
click at [199, 70] on img at bounding box center [194, 72] width 15 height 15
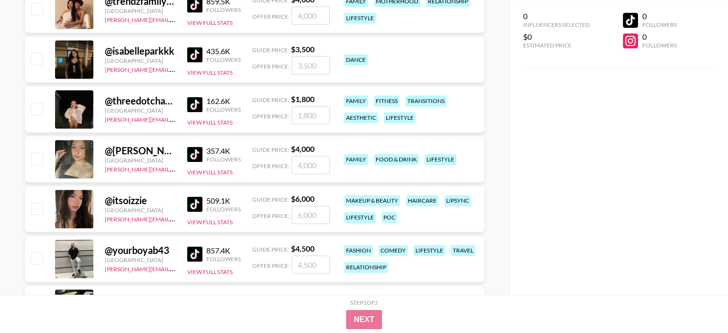
scroll to position [8763, 0]
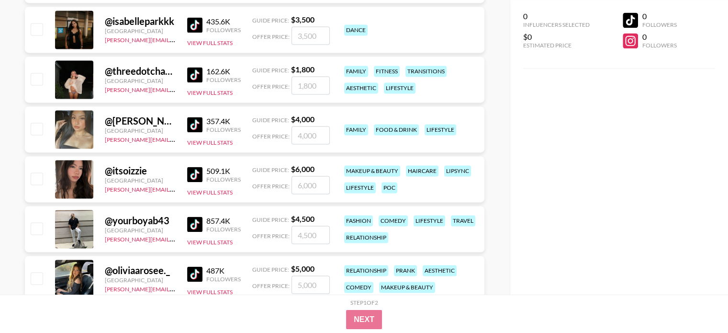
click at [188, 74] on img at bounding box center [194, 74] width 15 height 15
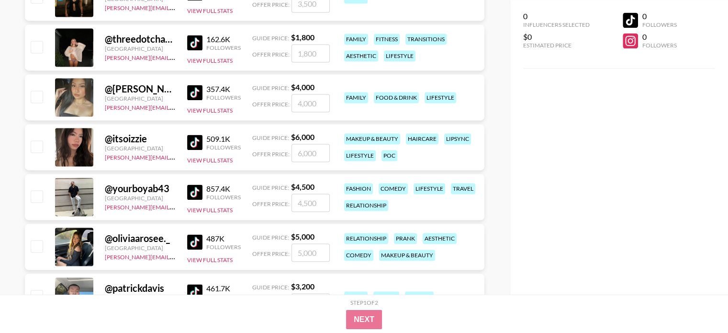
scroll to position [8811, 0]
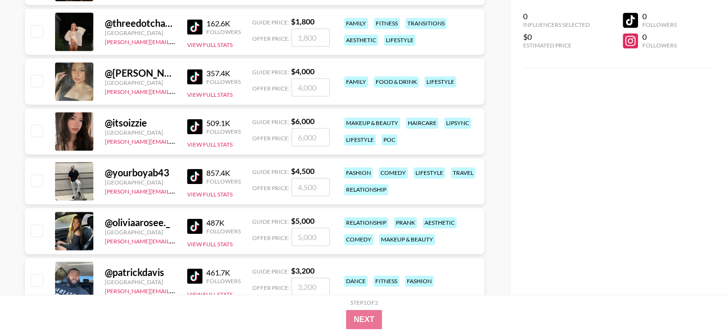
click at [192, 73] on img at bounding box center [194, 76] width 15 height 15
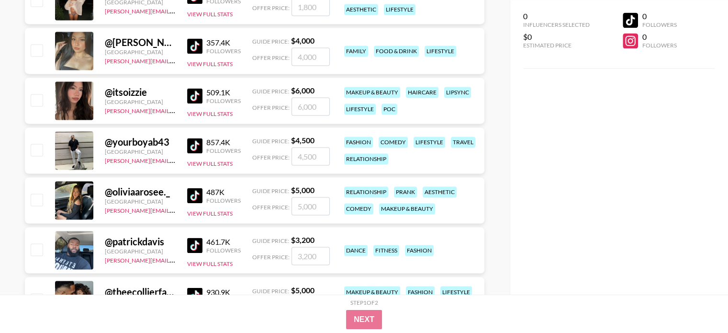
scroll to position [8859, 0]
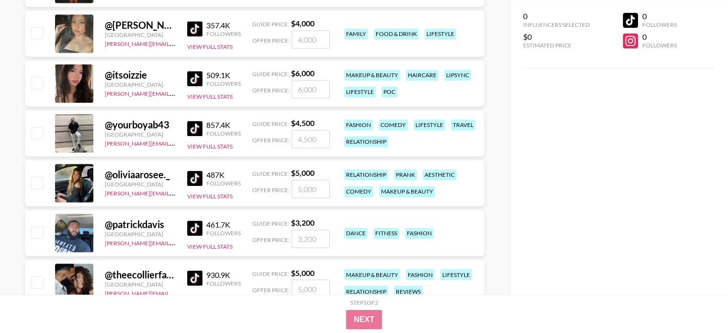
click at [195, 76] on img at bounding box center [194, 78] width 15 height 15
click at [191, 123] on img at bounding box center [194, 128] width 15 height 15
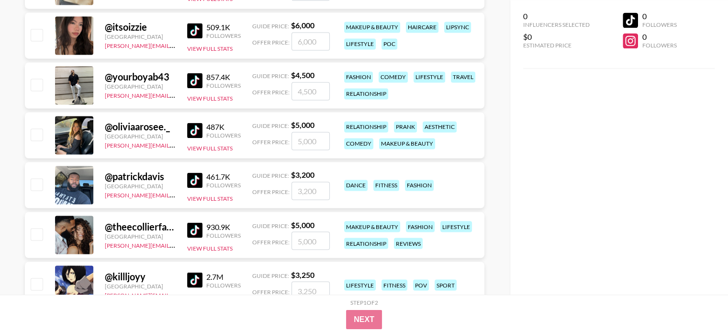
click at [203, 133] on link at bounding box center [196, 130] width 19 height 15
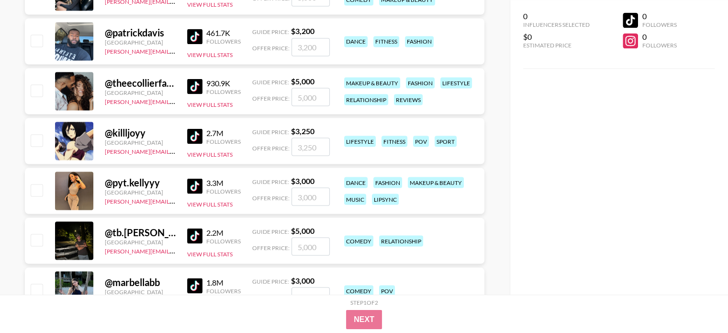
scroll to position [9146, 0]
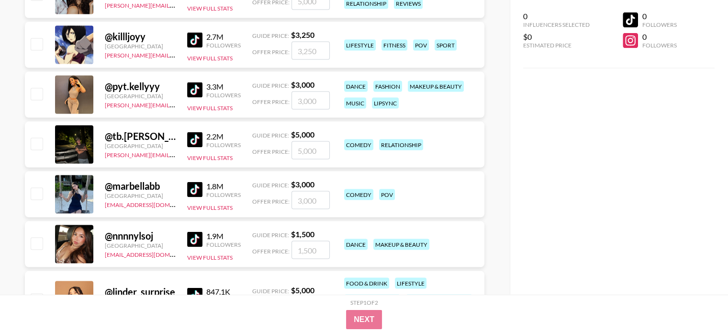
click at [193, 186] on img at bounding box center [194, 189] width 15 height 15
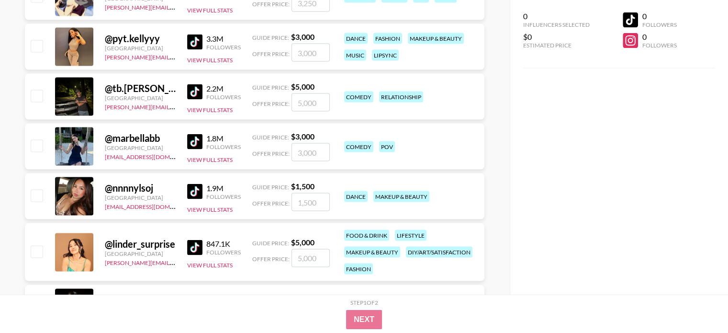
click at [193, 188] on img at bounding box center [194, 191] width 15 height 15
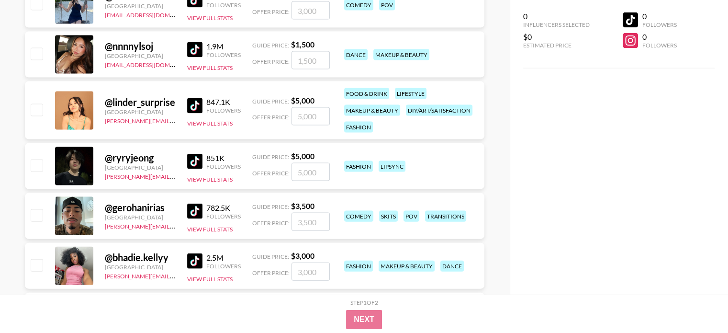
scroll to position [9338, 0]
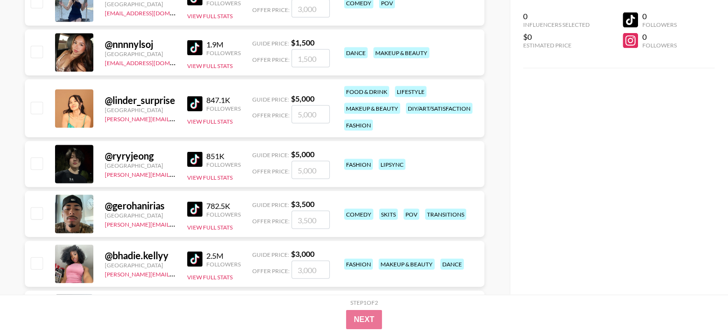
click at [192, 108] on img at bounding box center [194, 103] width 15 height 15
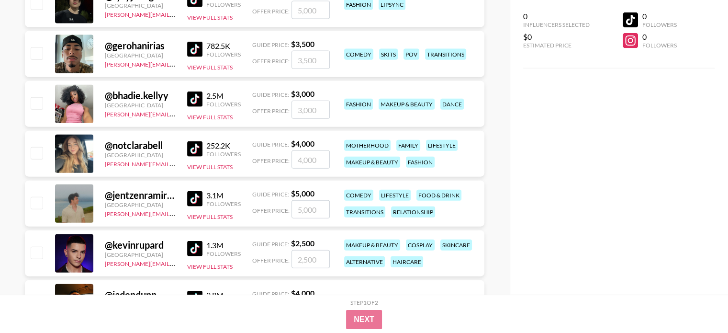
scroll to position [9529, 0]
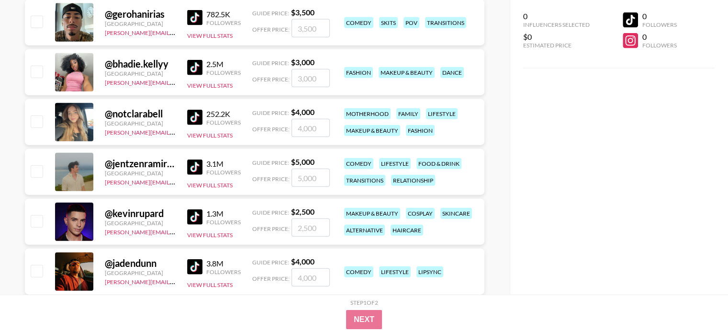
click at [192, 120] on img at bounding box center [194, 117] width 15 height 15
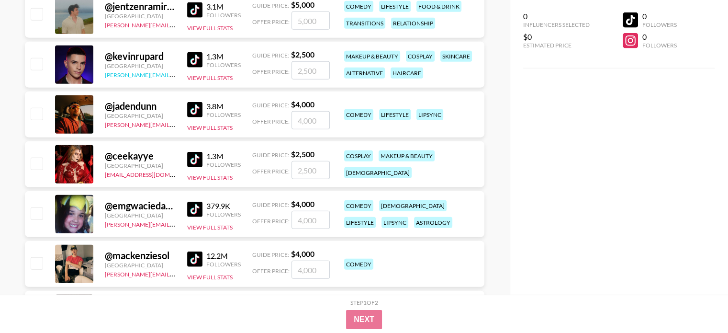
scroll to position [9625, 0]
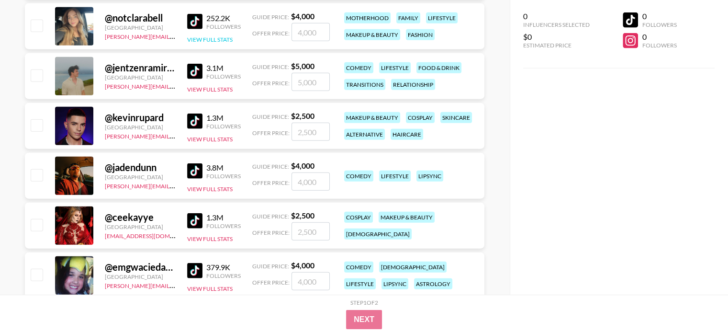
click at [218, 42] on button "View Full Stats" at bounding box center [209, 39] width 45 height 7
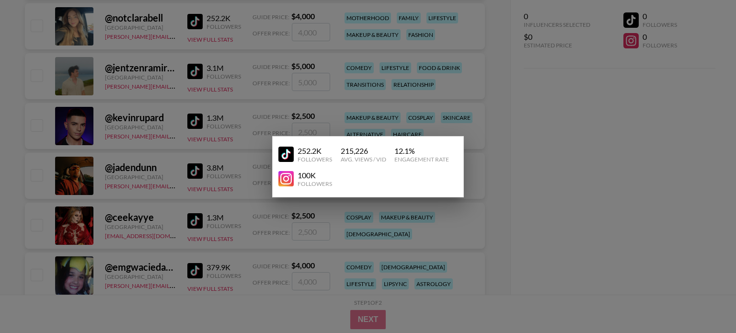
click at [232, 61] on div at bounding box center [368, 166] width 736 height 333
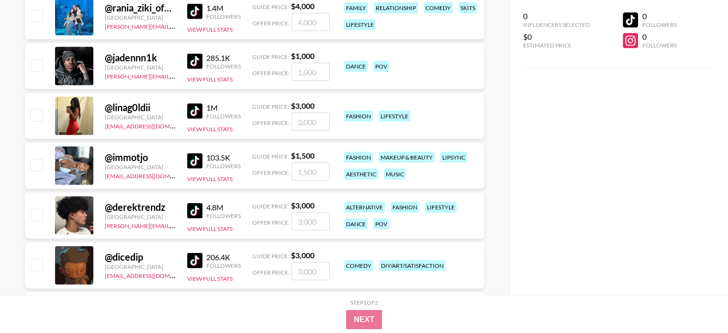
scroll to position [10200, 0]
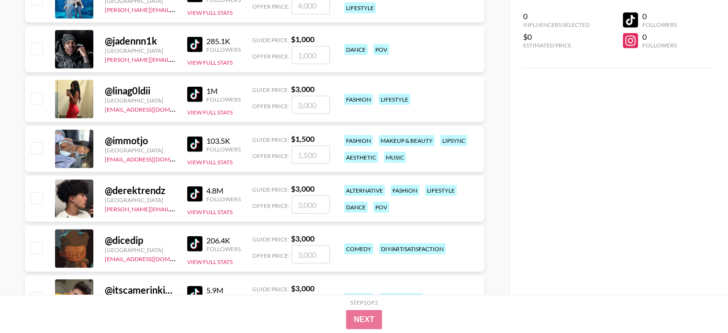
click at [193, 96] on img at bounding box center [194, 94] width 15 height 15
click at [193, 143] on img at bounding box center [194, 143] width 15 height 15
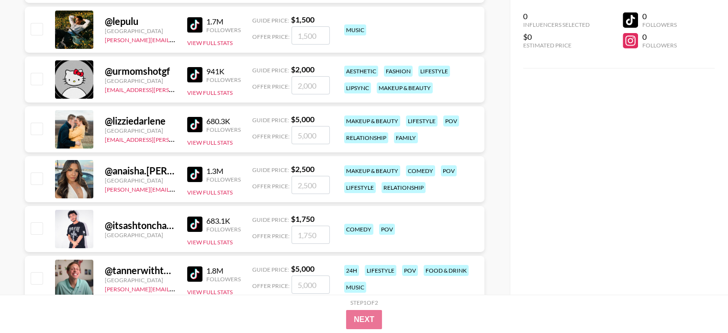
scroll to position [10535, 0]
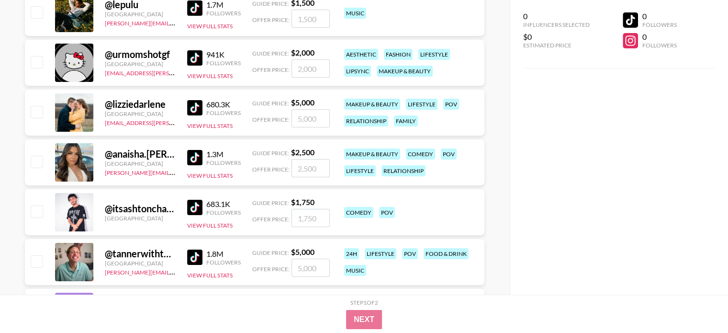
click at [197, 159] on img at bounding box center [194, 157] width 15 height 15
